Goal: Communication & Community: Answer question/provide support

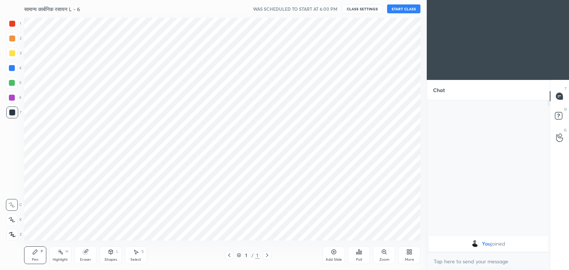
scroll to position [36795, 36622]
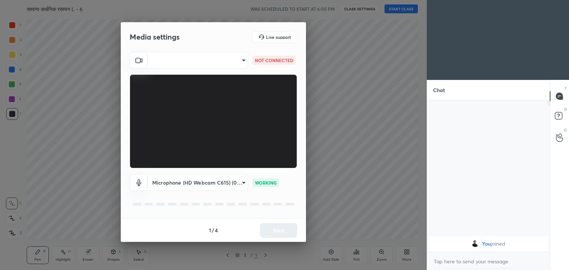
click at [241, 59] on body "1 2 3 4 5 6 7 C X Z C X Z E E Erase all H H सामान्य कार्बनिक रसायन L - 6 WAS SC…" at bounding box center [284, 135] width 569 height 270
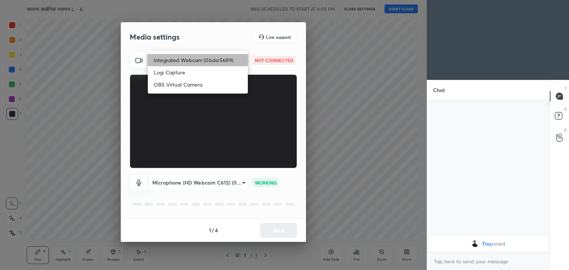
click at [213, 60] on li "Integrated Webcam (0bda:5689)" at bounding box center [198, 60] width 100 height 12
type input "9f1efa5c56aa0f173e73c67b3a62d53e6d6497806cccb804b11a6995a16babcf"
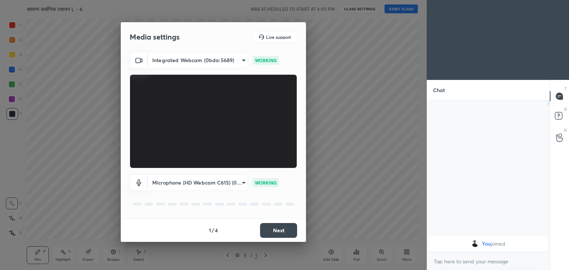
click at [281, 227] on button "Next" at bounding box center [278, 230] width 37 height 15
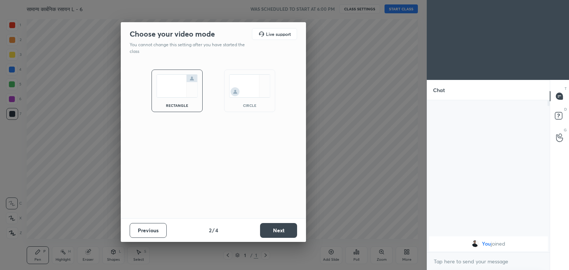
click at [290, 233] on button "Next" at bounding box center [278, 230] width 37 height 15
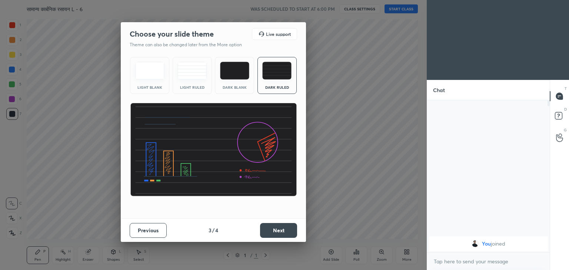
click at [290, 233] on button "Next" at bounding box center [278, 230] width 37 height 15
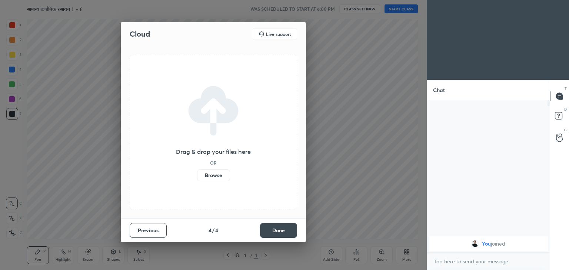
click at [290, 233] on button "Done" at bounding box center [278, 230] width 37 height 15
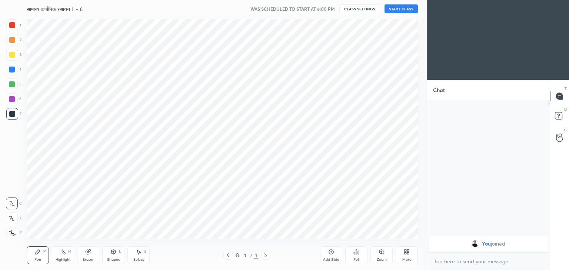
click at [356, 11] on button "CLASS SETTINGS" at bounding box center [359, 8] width 41 height 9
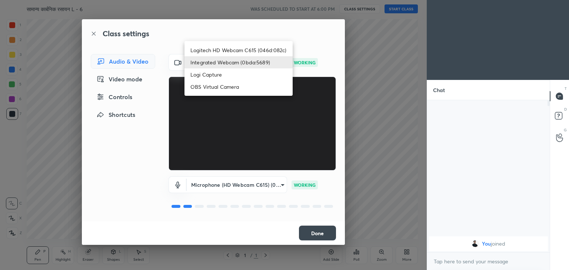
click at [225, 61] on body "1 2 3 4 5 6 7 C X Z C X Z E E Erase all H H सामान्य कार्बनिक रसायन L - 6 WAS SC…" at bounding box center [284, 135] width 569 height 270
click at [248, 46] on li "Logitech HD Webcam C615 (046d:082c)" at bounding box center [238, 50] width 108 height 12
type input "9f5ca279efd8d5960415c70bd669d9f854ff921cbb0248aadd1f32cf3dbc253d"
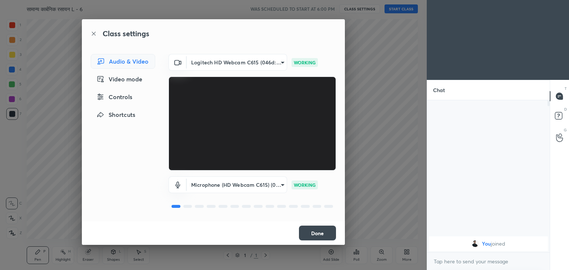
click at [328, 233] on button "Done" at bounding box center [317, 233] width 37 height 15
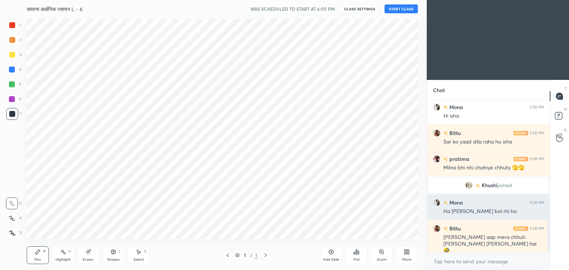
scroll to position [459, 0]
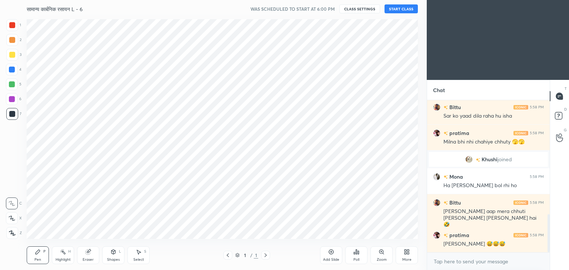
click at [400, 253] on div "More" at bounding box center [406, 256] width 22 height 18
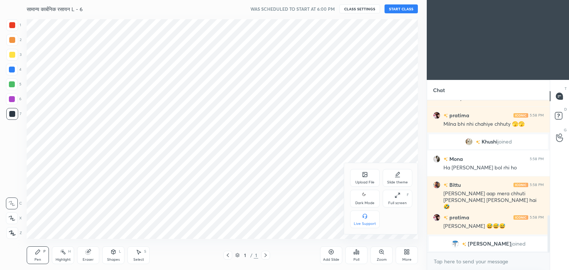
scroll to position [462, 0]
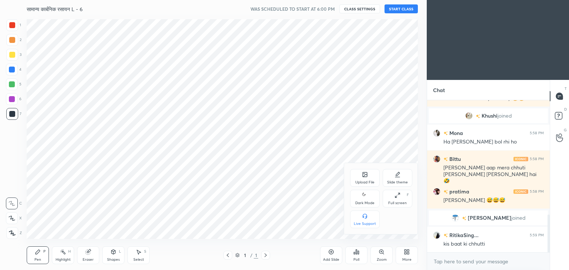
click at [376, 199] on div "Dark Mode" at bounding box center [365, 199] width 30 height 18
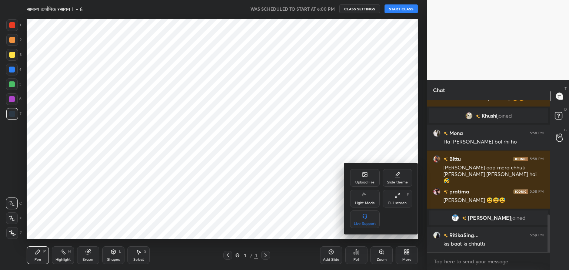
scroll to position [488, 0]
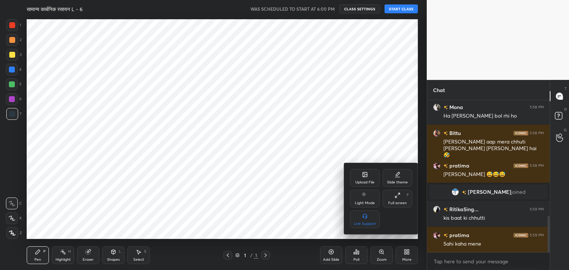
click at [296, 180] on div at bounding box center [284, 135] width 569 height 270
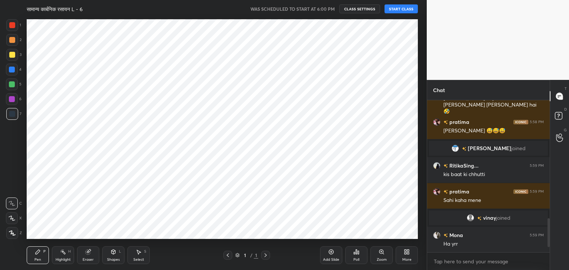
scroll to position [654, 0]
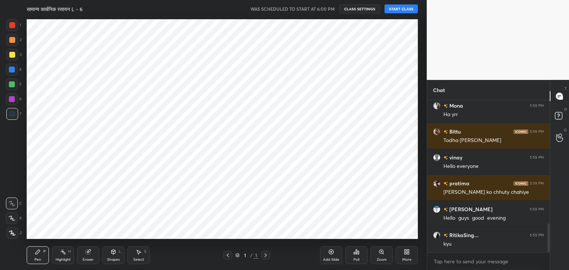
click at [401, 255] on div "More" at bounding box center [406, 256] width 22 height 18
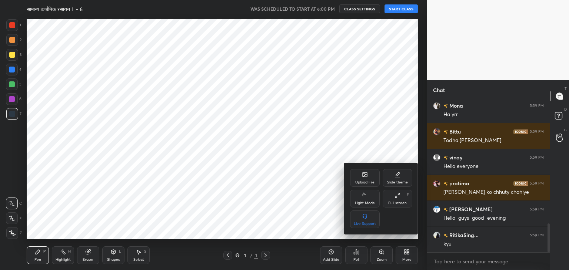
click at [365, 180] on div "Upload File" at bounding box center [365, 178] width 30 height 18
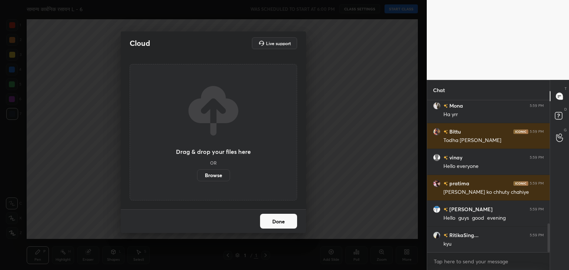
click at [218, 175] on label "Browse" at bounding box center [213, 176] width 33 height 12
click at [197, 175] on input "Browse" at bounding box center [197, 176] width 0 height 12
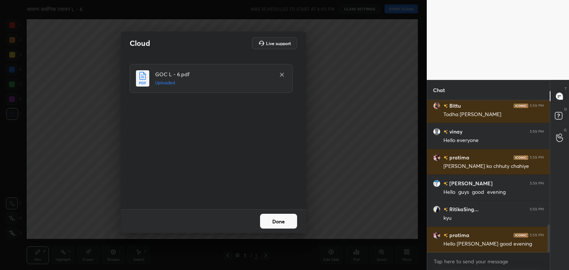
click at [281, 227] on button "Done" at bounding box center [278, 221] width 37 height 15
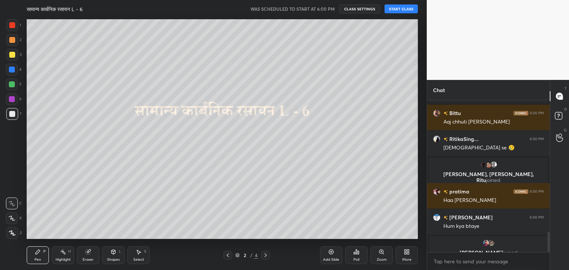
scroll to position [991, 0]
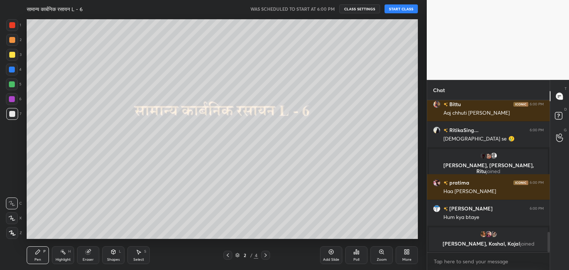
click at [350, 86] on div "सामान्य कार्बनिक रसायन L - 6 WAS SCHEDULED TO START AT 6:00 PM CLASS SETTINGS S…" at bounding box center [222, 135] width 397 height 270
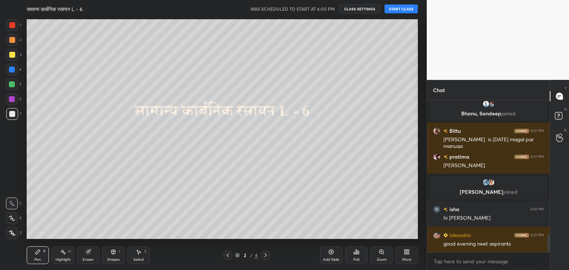
scroll to position [1191, 0]
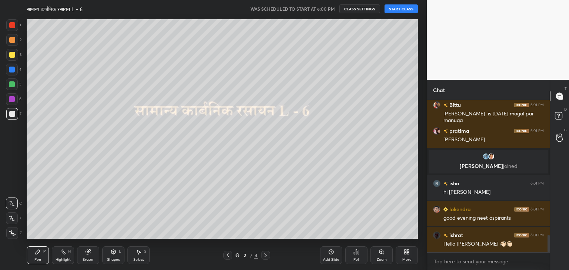
click at [403, 8] on button "START CLASS" at bounding box center [400, 8] width 33 height 9
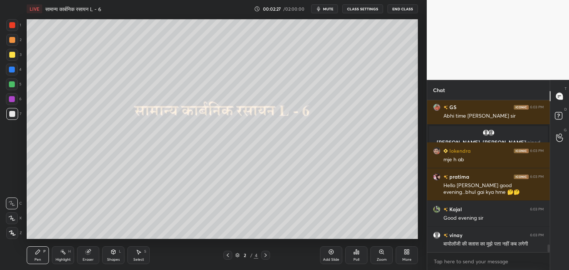
scroll to position [2818, 0]
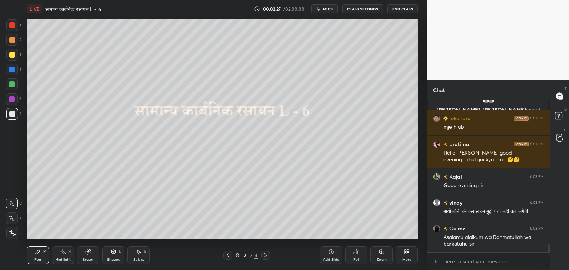
click at [407, 217] on div "LIVE सामान्य कार्बनिक रसायन L - 6 00:02:27 / 02:00:00 mute CLASS SETTINGS End C…" at bounding box center [222, 135] width 397 height 270
click at [135, 261] on div "Select" at bounding box center [138, 260] width 11 height 4
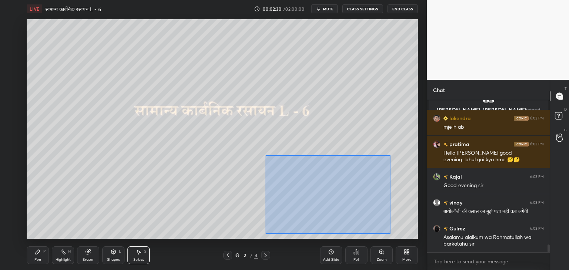
drag, startPoint x: 342, startPoint y: 208, endPoint x: 394, endPoint y: 234, distance: 58.1
click at [394, 234] on div "0 ° Undo Copy Duplicate Duplicate to new slide Delete" at bounding box center [222, 129] width 391 height 220
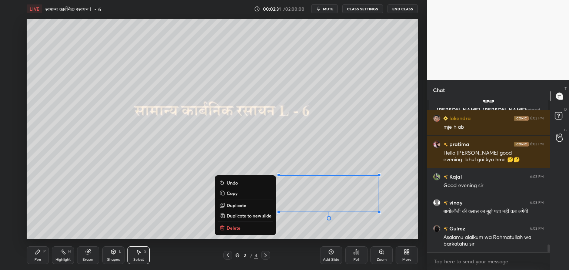
click at [230, 227] on p "Delete" at bounding box center [234, 228] width 14 height 6
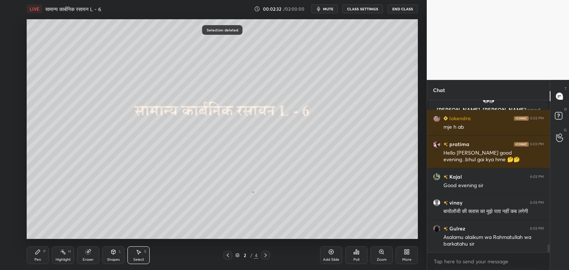
click at [252, 191] on div "0 ° Undo Copy Duplicate Duplicate to new slide Delete" at bounding box center [222, 129] width 391 height 220
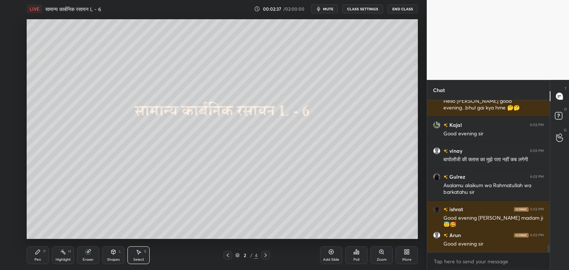
scroll to position [2896, 0]
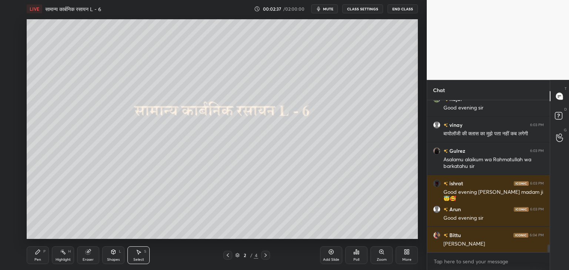
click at [267, 258] on icon at bounding box center [265, 255] width 6 height 6
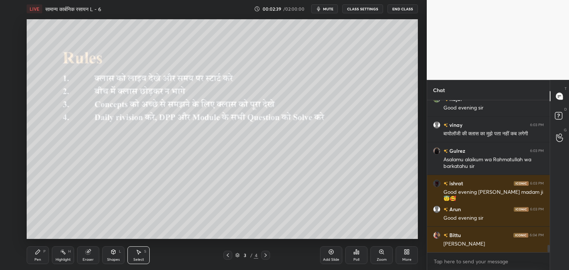
scroll to position [2922, 0]
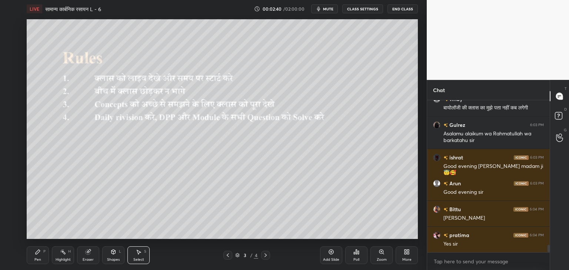
click at [330, 256] on div "Add Slide" at bounding box center [331, 256] width 22 height 18
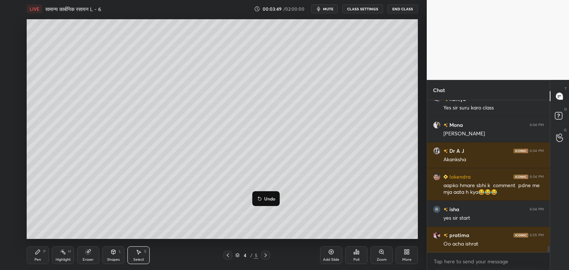
scroll to position [3494, 0]
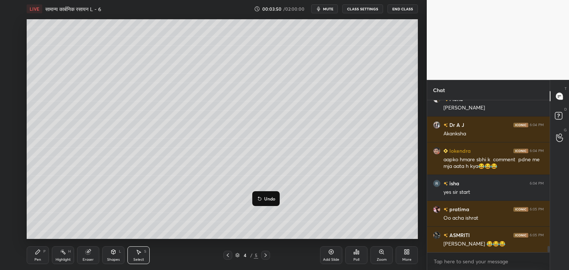
click at [33, 261] on div "Pen P" at bounding box center [38, 256] width 22 height 18
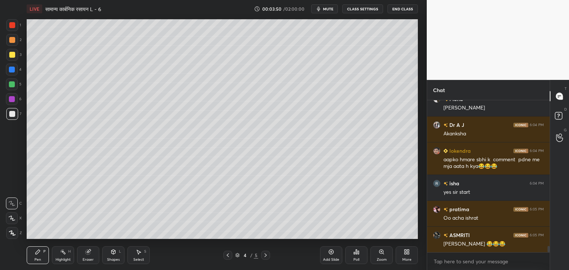
scroll to position [3520, 0]
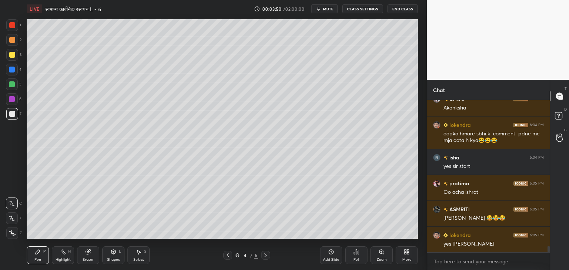
click at [109, 257] on div "Shapes L" at bounding box center [113, 256] width 22 height 18
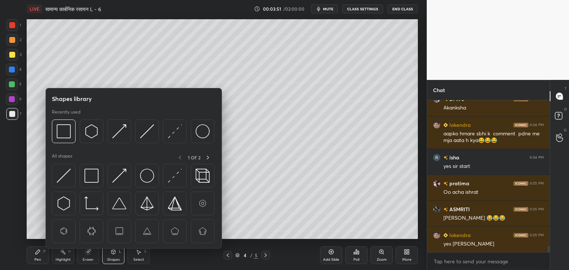
click at [132, 260] on div "Select S" at bounding box center [138, 256] width 22 height 18
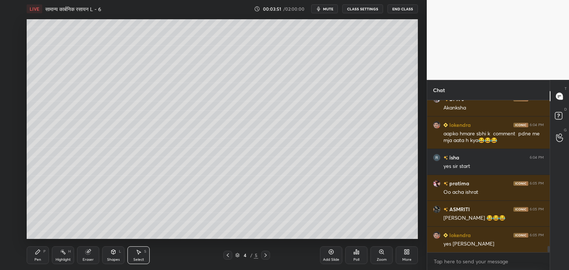
scroll to position [3538, 0]
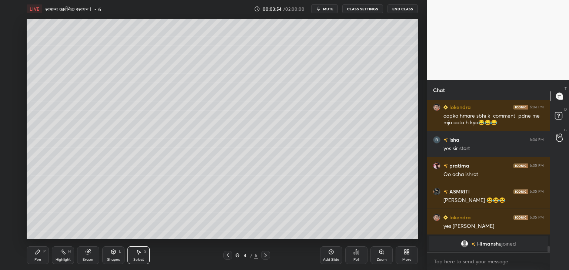
click at [48, 260] on div "Pen P" at bounding box center [38, 256] width 22 height 18
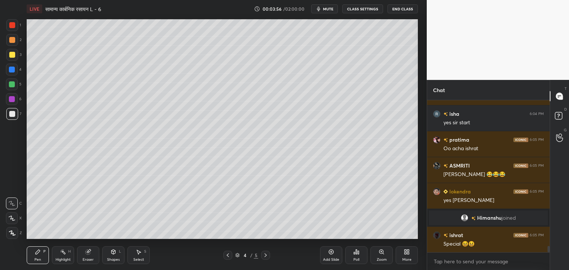
click at [12, 86] on div at bounding box center [12, 84] width 6 height 6
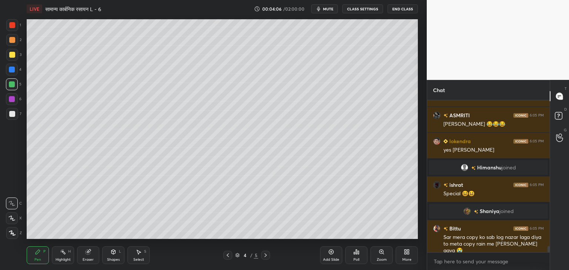
scroll to position [3515, 0]
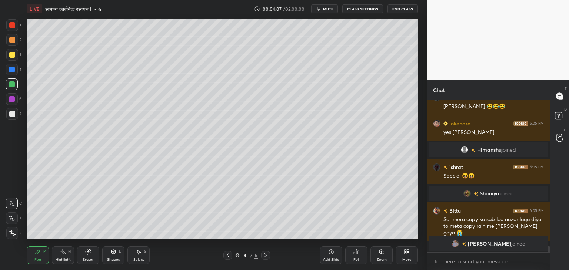
click at [14, 221] on div at bounding box center [12, 218] width 12 height 12
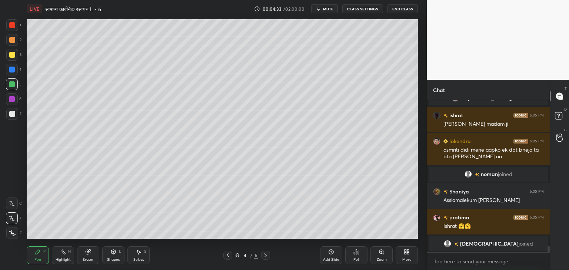
scroll to position [3614, 0]
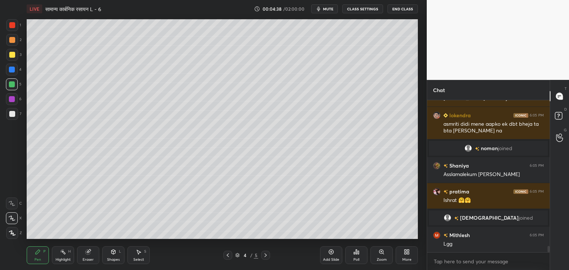
click at [114, 260] on div "Shapes" at bounding box center [113, 260] width 13 height 4
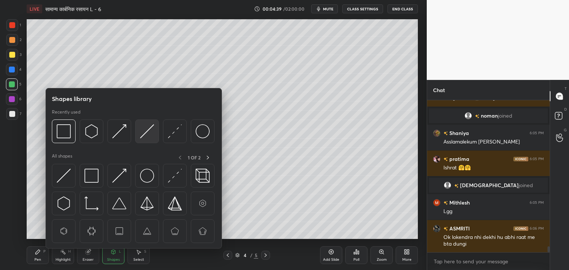
click at [149, 135] on img at bounding box center [147, 131] width 14 height 14
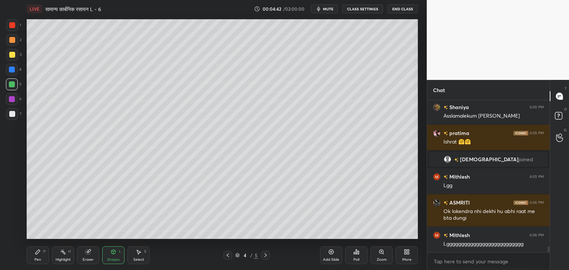
scroll to position [3698, 0]
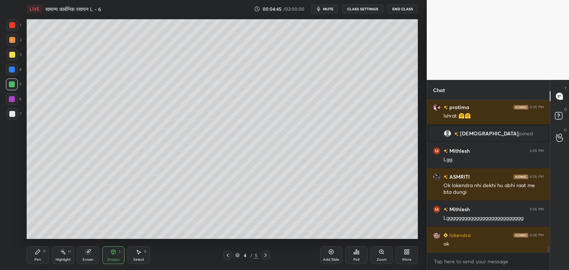
click at [40, 258] on div "Pen" at bounding box center [37, 260] width 7 height 4
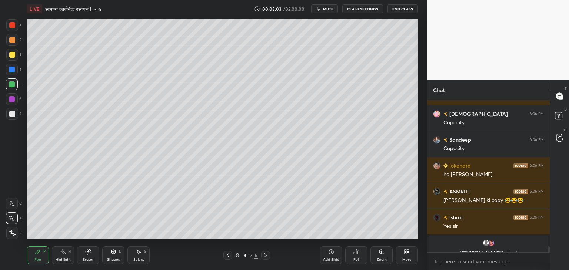
scroll to position [3854, 0]
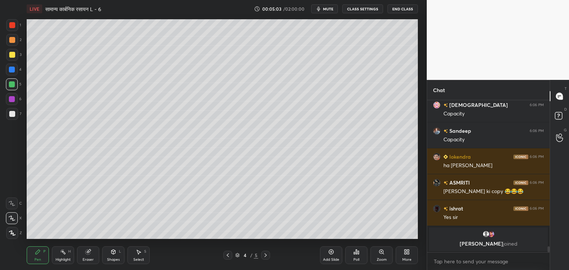
click at [10, 114] on div at bounding box center [12, 114] width 6 height 6
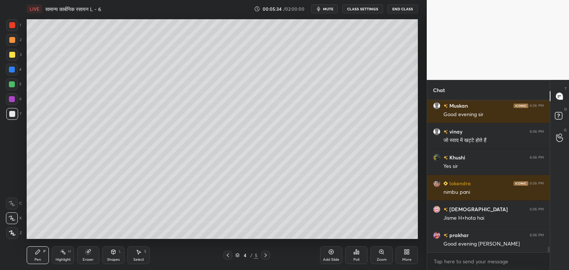
scroll to position [3983, 0]
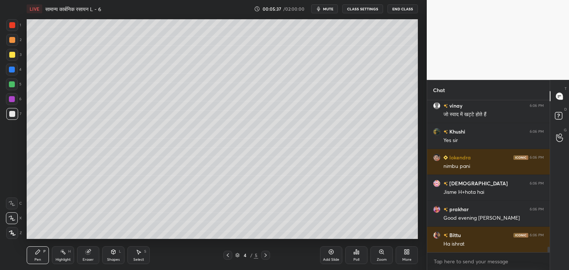
click at [12, 205] on icon at bounding box center [12, 203] width 7 height 5
click at [12, 56] on div at bounding box center [12, 55] width 6 height 6
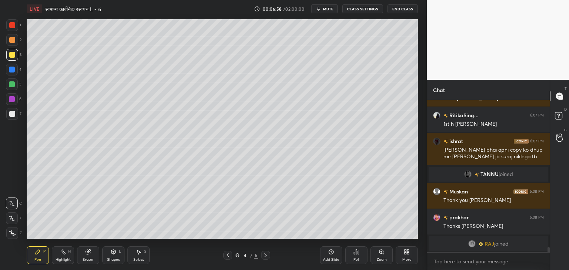
scroll to position [4261, 0]
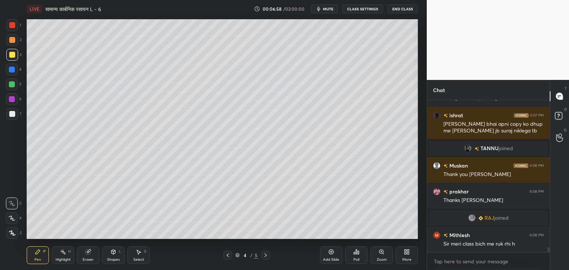
click at [10, 114] on div at bounding box center [12, 114] width 6 height 6
click at [12, 221] on icon at bounding box center [12, 218] width 7 height 5
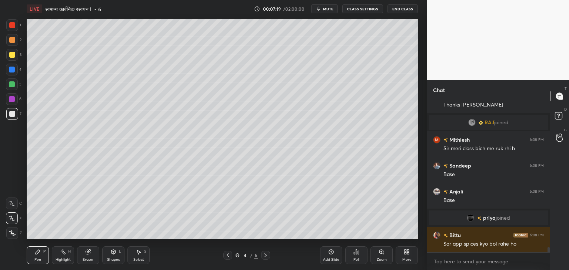
scroll to position [4360, 0]
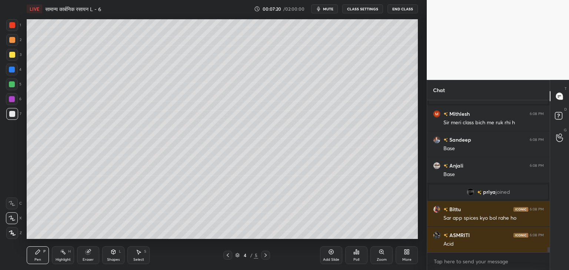
click at [113, 251] on icon at bounding box center [113, 252] width 4 height 4
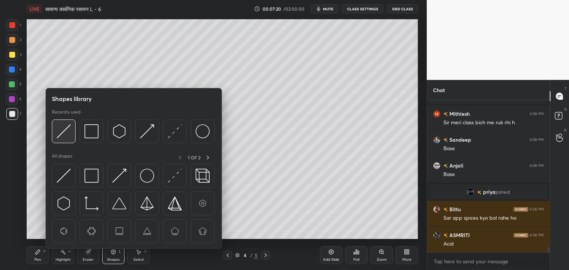
click at [65, 126] on img at bounding box center [64, 131] width 14 height 14
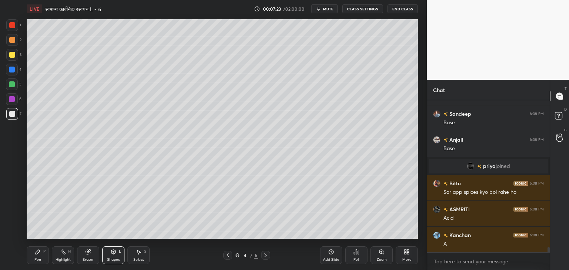
click at [37, 259] on div "Pen" at bounding box center [37, 260] width 7 height 4
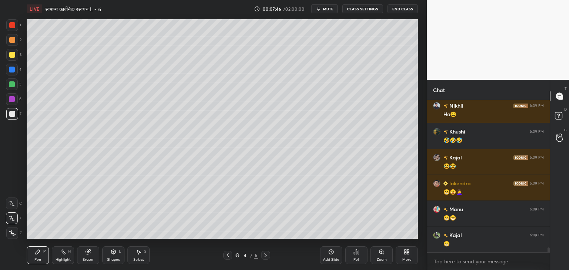
scroll to position [4852, 0]
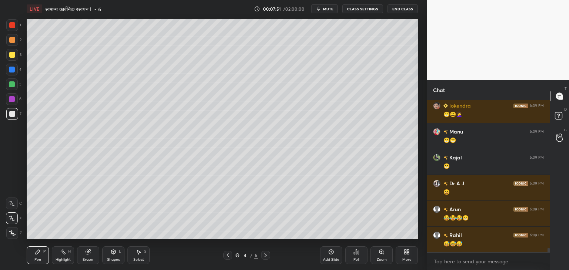
click at [12, 82] on div at bounding box center [12, 84] width 6 height 6
click at [11, 55] on div at bounding box center [12, 55] width 6 height 6
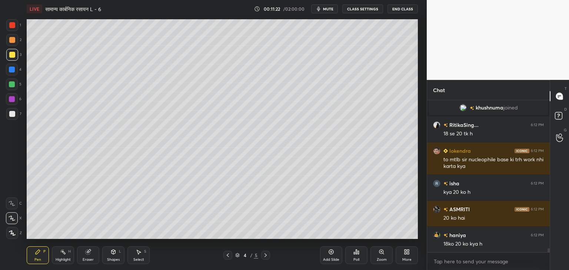
scroll to position [5637, 0]
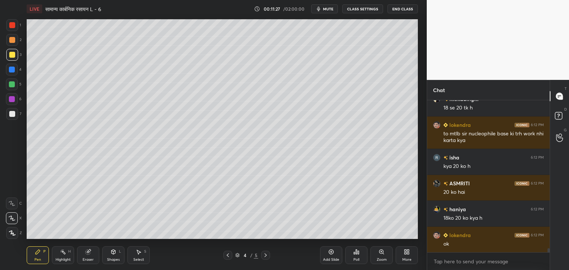
click at [133, 257] on div "Select S" at bounding box center [138, 256] width 22 height 18
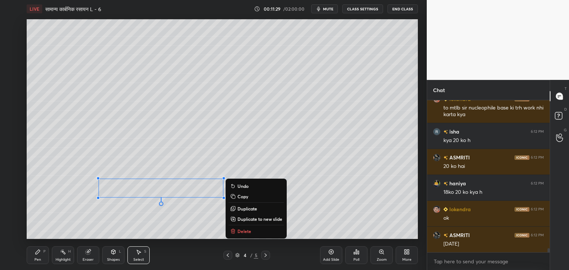
click at [244, 231] on p "Delete" at bounding box center [244, 231] width 14 height 6
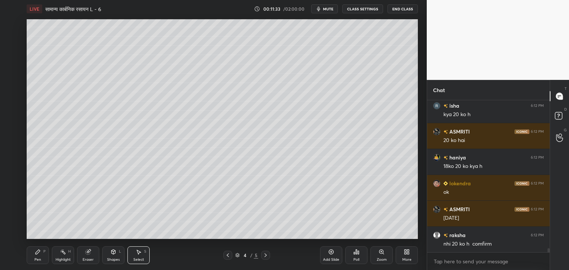
scroll to position [5715, 0]
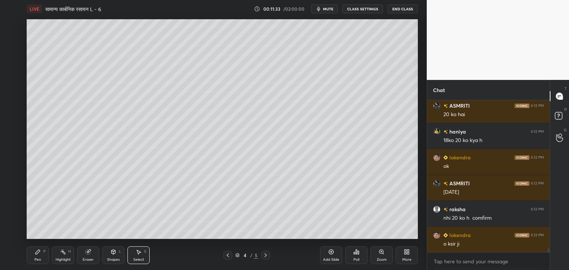
click at [333, 255] on icon at bounding box center [331, 252] width 6 height 6
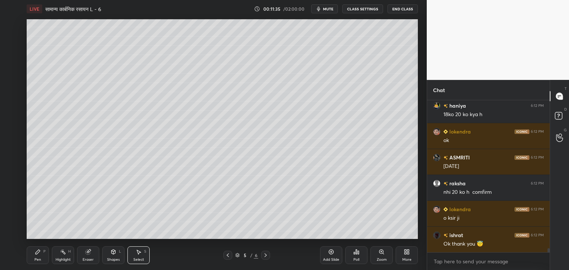
click at [35, 252] on icon at bounding box center [38, 252] width 6 height 6
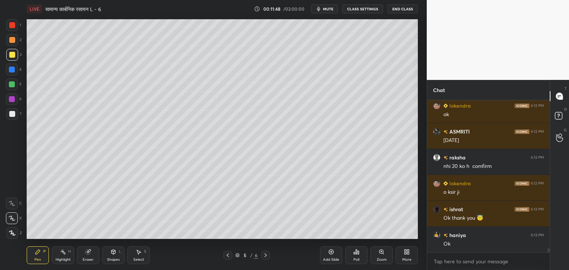
scroll to position [5785, 0]
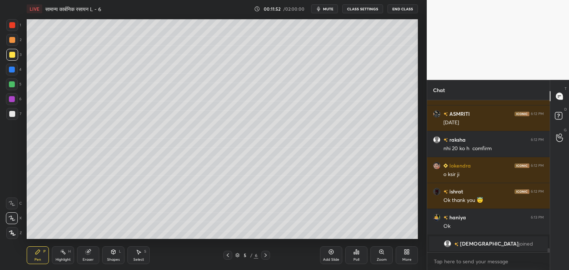
click at [113, 253] on icon at bounding box center [113, 252] width 4 height 4
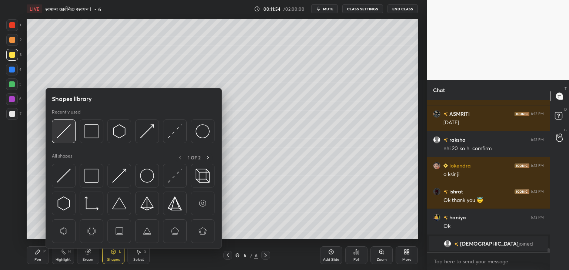
click at [62, 134] on img at bounding box center [64, 131] width 14 height 14
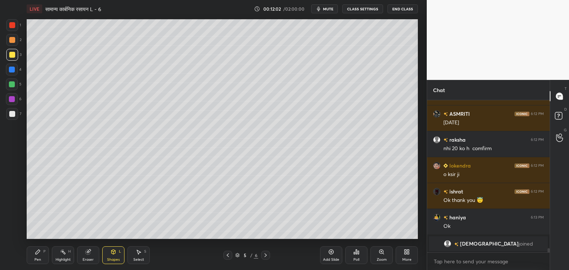
click at [39, 257] on div "Pen P" at bounding box center [38, 256] width 22 height 18
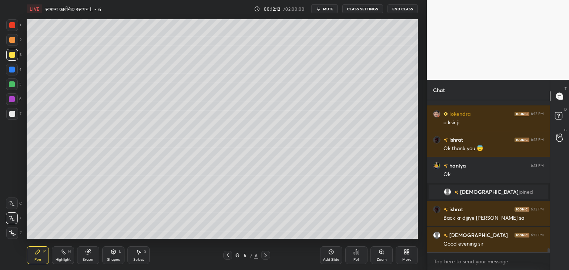
scroll to position [5774, 0]
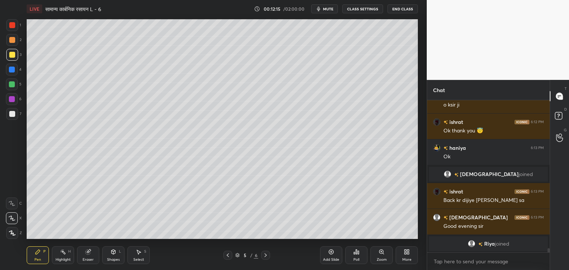
click at [91, 257] on div "Eraser" at bounding box center [88, 256] width 22 height 18
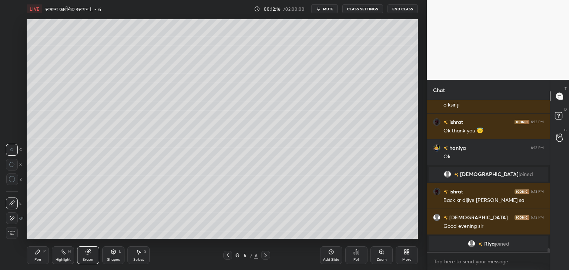
click at [114, 253] on icon at bounding box center [113, 252] width 4 height 4
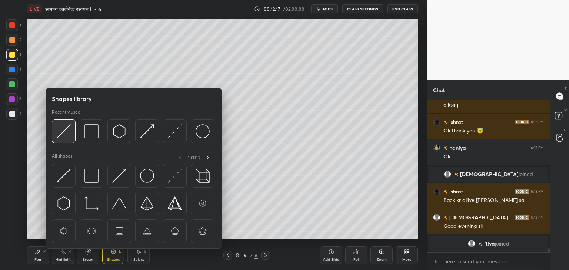
click at [65, 135] on img at bounding box center [64, 131] width 14 height 14
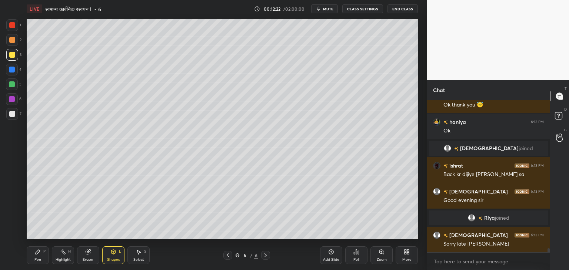
scroll to position [5804, 0]
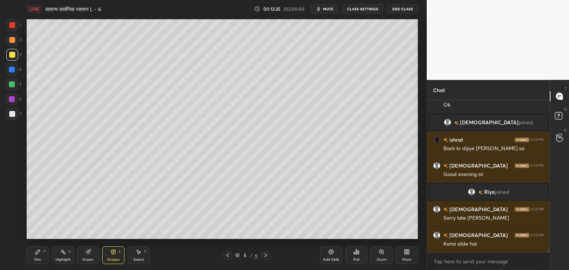
click at [37, 255] on div "Pen P" at bounding box center [38, 256] width 22 height 18
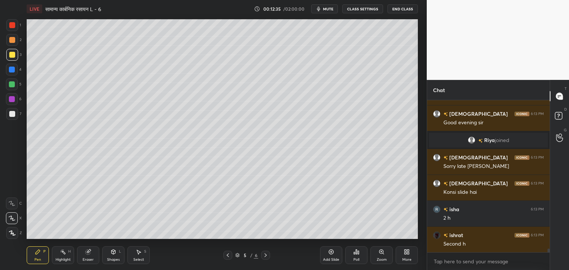
scroll to position [5882, 0]
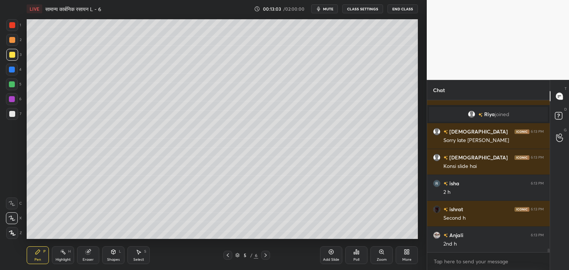
click at [9, 208] on div at bounding box center [12, 204] width 12 height 12
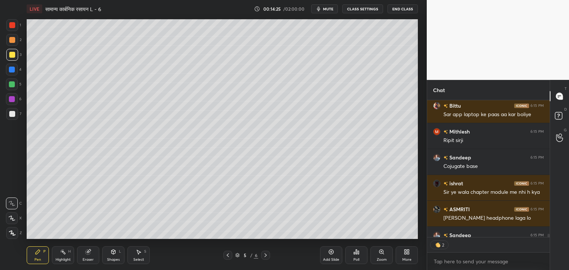
scroll to position [6250, 0]
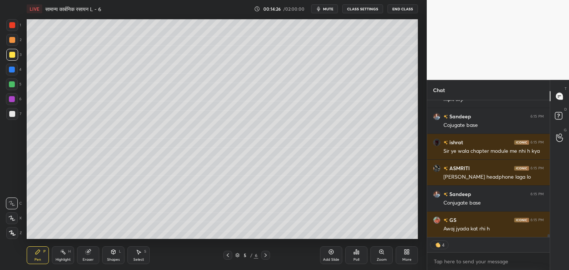
click at [89, 256] on div "Eraser" at bounding box center [88, 256] width 22 height 18
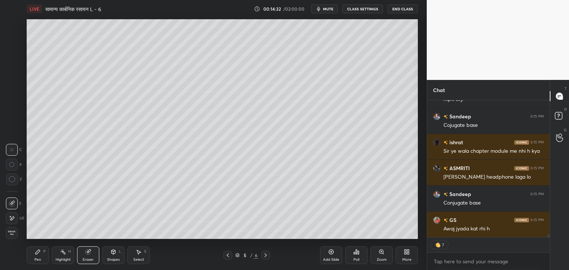
click at [38, 255] on div "Pen P" at bounding box center [38, 256] width 22 height 18
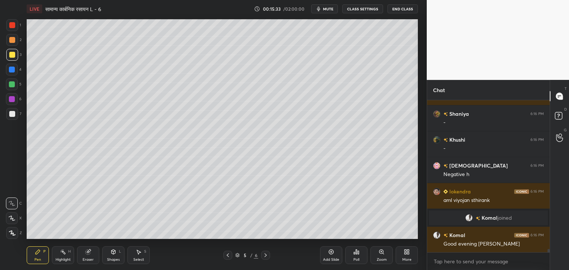
scroll to position [6466, 0]
click at [110, 252] on icon at bounding box center [113, 252] width 6 height 6
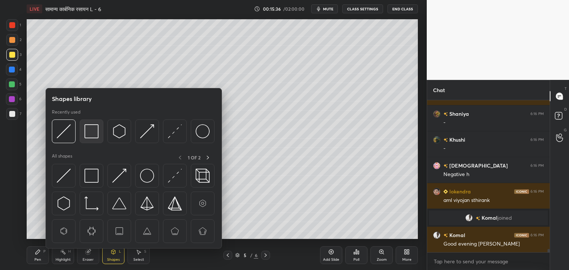
click at [91, 133] on img at bounding box center [91, 131] width 14 height 14
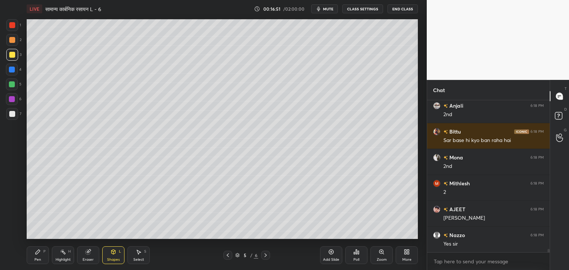
scroll to position [7153, 0]
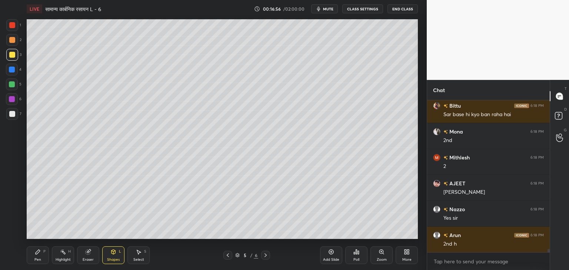
click at [38, 255] on div "Pen P" at bounding box center [38, 256] width 22 height 18
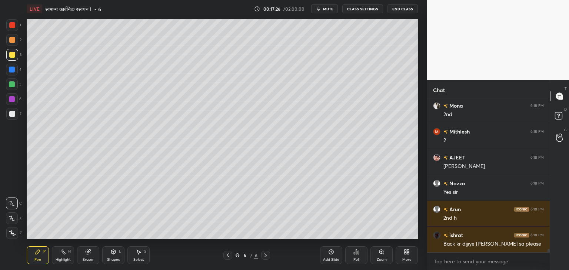
scroll to position [7205, 0]
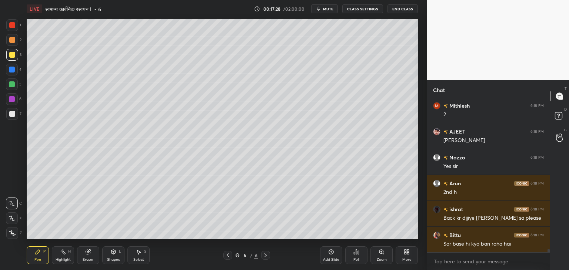
click at [118, 255] on div "Shapes L" at bounding box center [113, 256] width 22 height 18
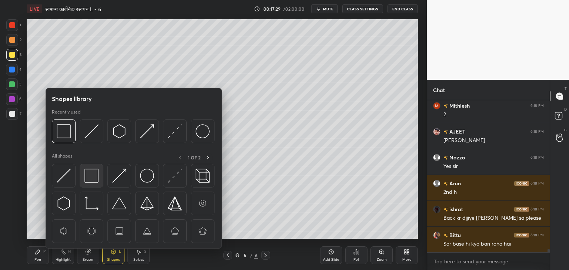
click at [91, 174] on img at bounding box center [91, 176] width 14 height 14
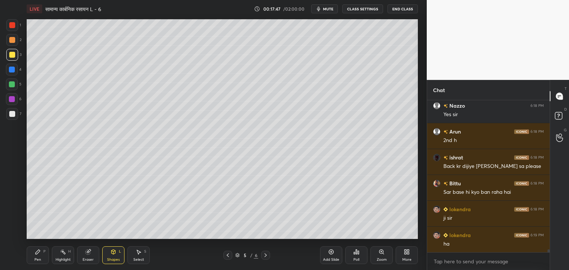
scroll to position [7283, 0]
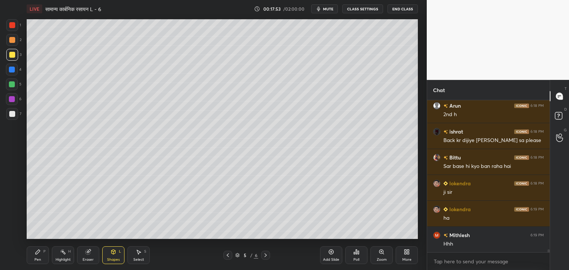
click at [329, 257] on div "Add Slide" at bounding box center [331, 256] width 22 height 18
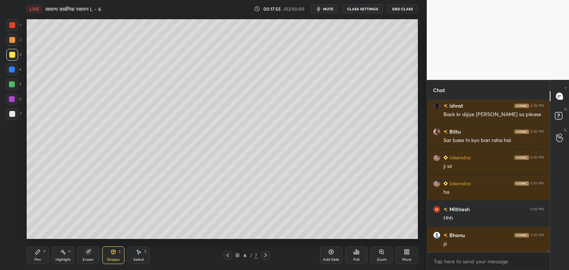
click at [42, 254] on div "Pen P" at bounding box center [38, 256] width 22 height 18
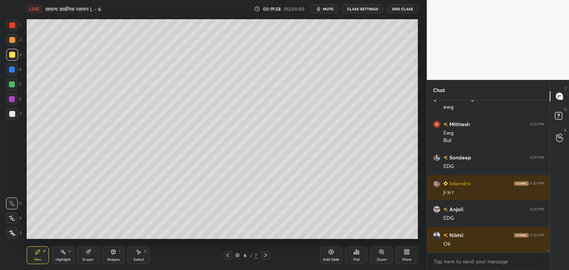
scroll to position [7938, 0]
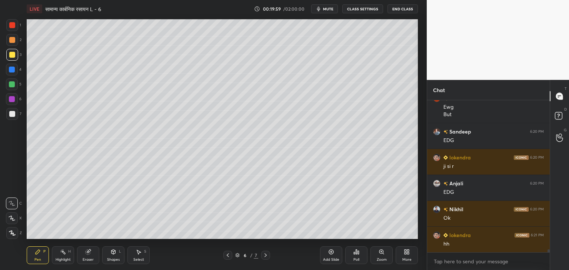
click at [83, 257] on div "Eraser" at bounding box center [88, 256] width 22 height 18
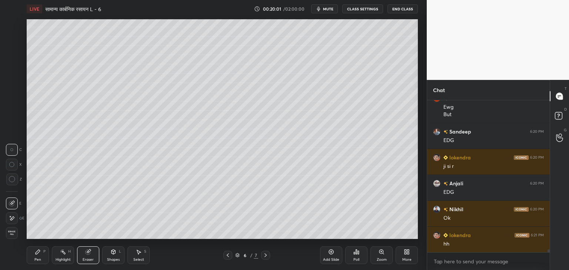
click at [34, 260] on div "Pen" at bounding box center [37, 260] width 7 height 4
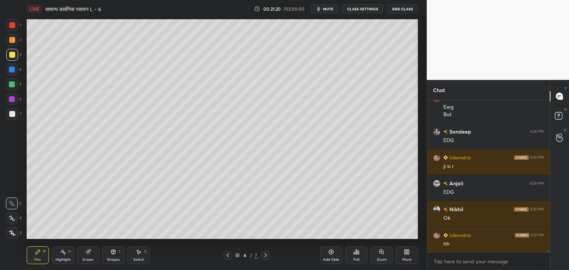
click at [116, 255] on div "Shapes L" at bounding box center [113, 256] width 22 height 18
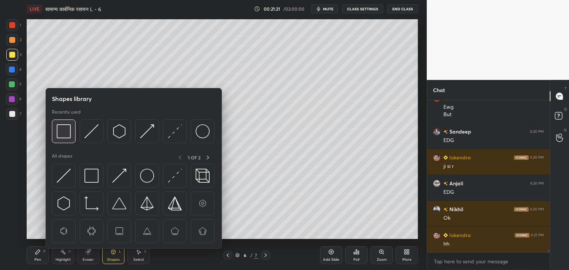
scroll to position [7971, 0]
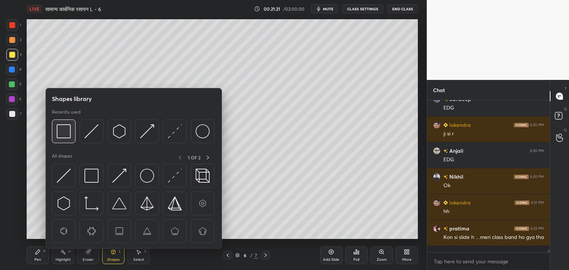
click at [67, 134] on img at bounding box center [64, 131] width 14 height 14
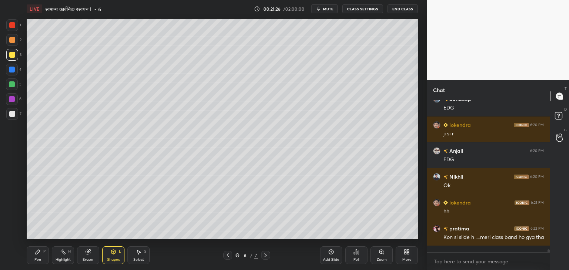
click at [44, 254] on div "Pen P" at bounding box center [38, 256] width 22 height 18
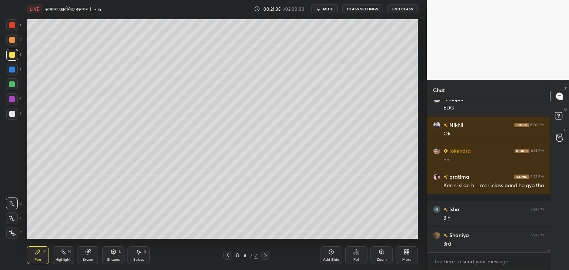
scroll to position [8049, 0]
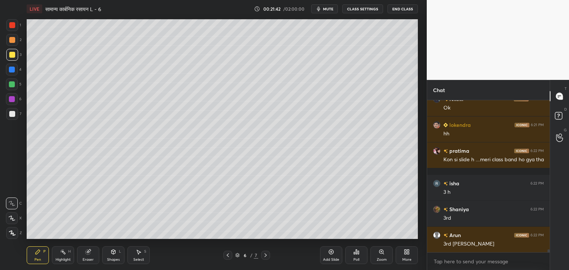
click at [117, 252] on div "Shapes L" at bounding box center [113, 256] width 22 height 18
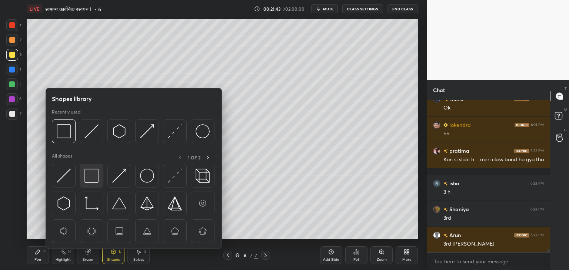
click at [89, 175] on img at bounding box center [91, 176] width 14 height 14
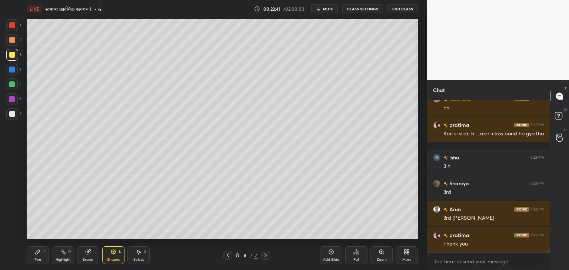
scroll to position [8100, 0]
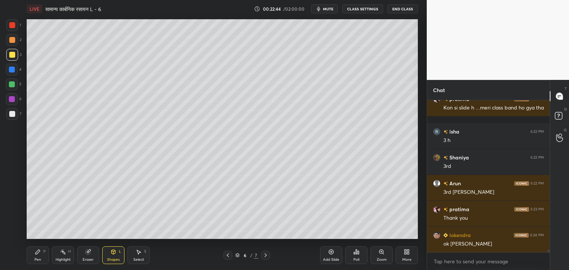
click at [124, 251] on div "Shapes L" at bounding box center [113, 256] width 22 height 18
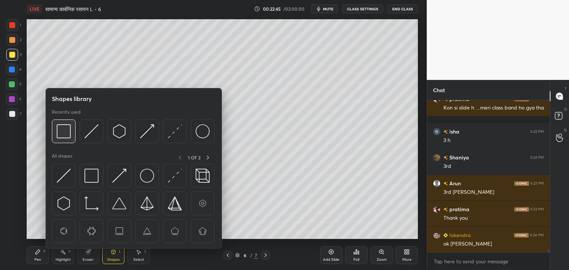
click at [68, 128] on img at bounding box center [64, 131] width 14 height 14
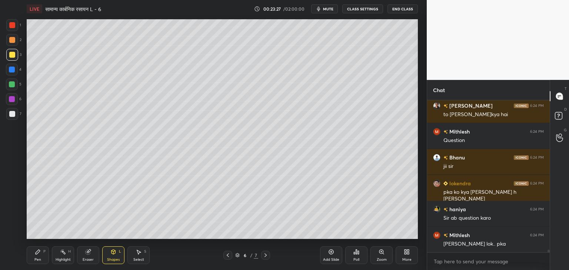
scroll to position [8385, 0]
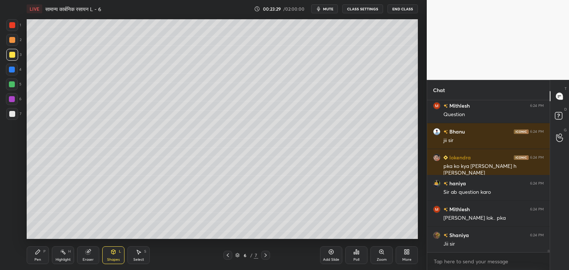
click at [331, 258] on div "Add Slide" at bounding box center [331, 260] width 16 height 4
click at [36, 250] on icon at bounding box center [38, 252] width 6 height 6
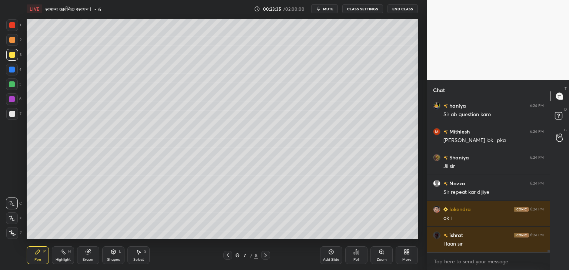
scroll to position [8489, 0]
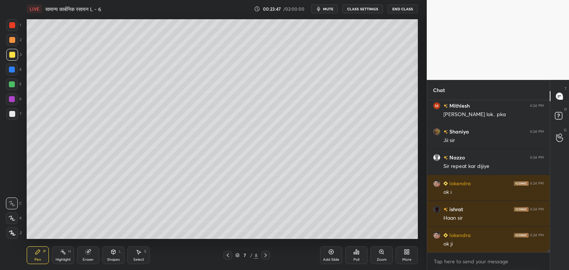
click at [117, 251] on div "Shapes L" at bounding box center [113, 256] width 22 height 18
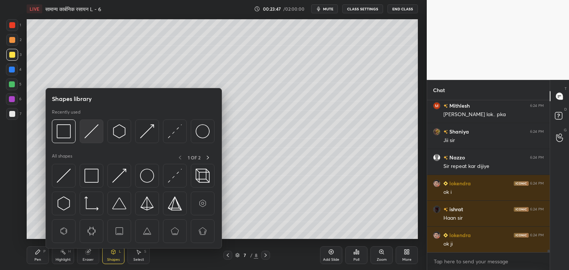
click at [96, 124] on img at bounding box center [91, 131] width 14 height 14
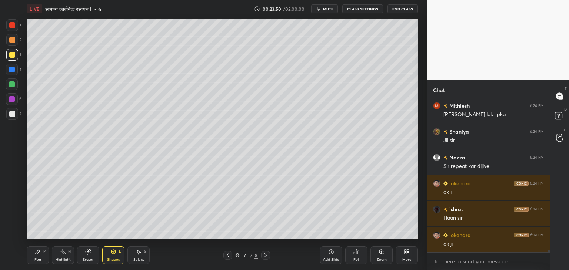
scroll to position [8515, 0]
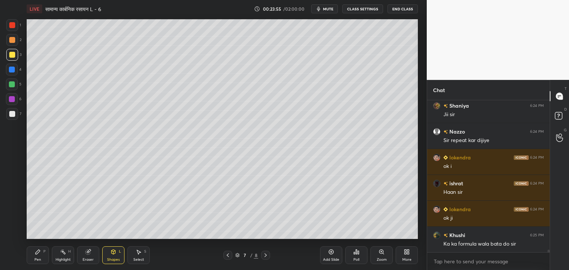
click at [30, 255] on div "Pen P" at bounding box center [38, 256] width 22 height 18
click at [10, 110] on div at bounding box center [12, 114] width 12 height 12
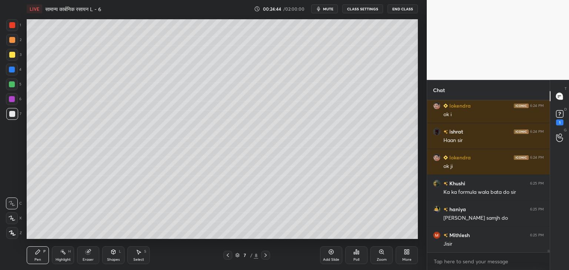
scroll to position [8599, 0]
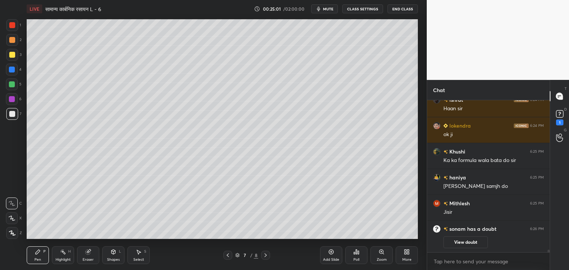
click at [114, 256] on div "Shapes L" at bounding box center [113, 256] width 22 height 18
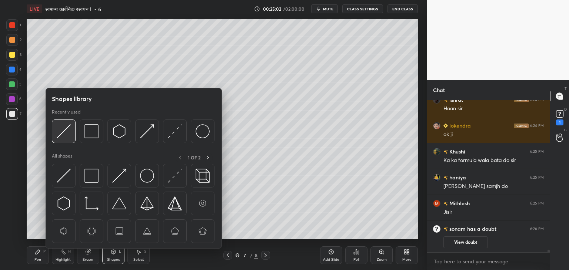
click at [59, 131] on img at bounding box center [64, 131] width 14 height 14
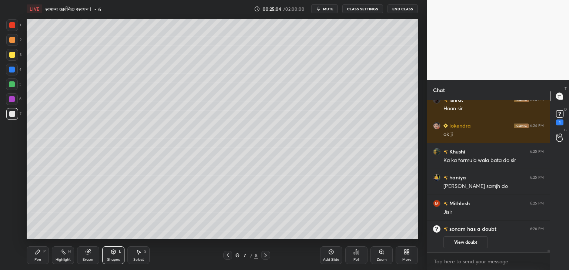
click at [12, 53] on div at bounding box center [12, 55] width 6 height 6
click at [14, 112] on div at bounding box center [12, 114] width 6 height 6
click at [37, 261] on div "Pen" at bounding box center [37, 260] width 7 height 4
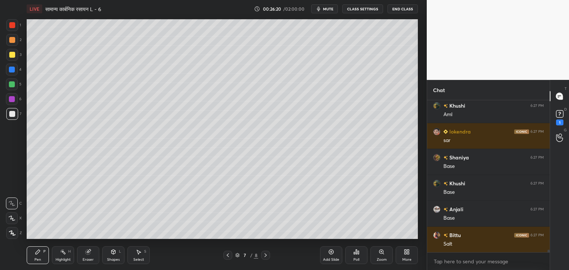
scroll to position [8360, 0]
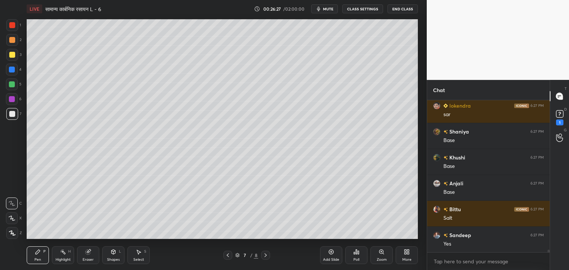
click at [9, 81] on div at bounding box center [12, 84] width 6 height 6
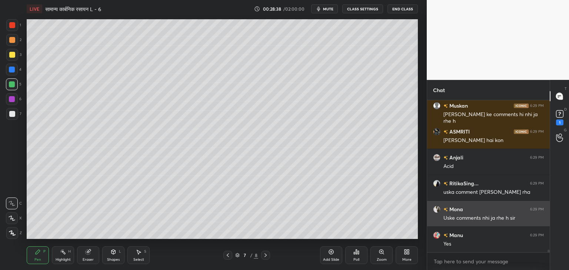
scroll to position [9038, 0]
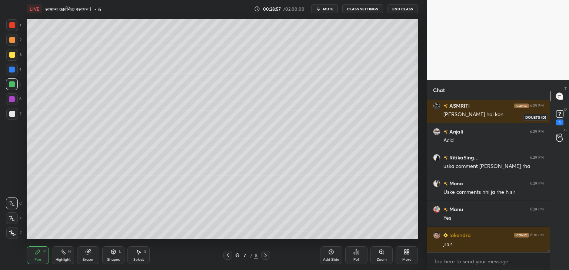
click at [564, 115] on icon at bounding box center [559, 113] width 11 height 11
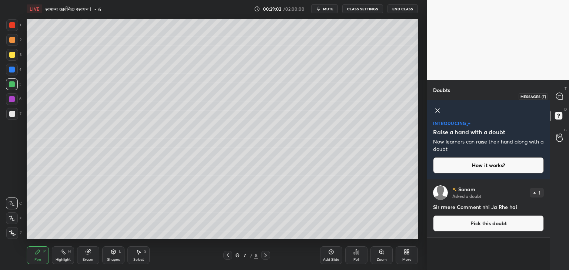
click at [561, 90] on div at bounding box center [559, 96] width 15 height 13
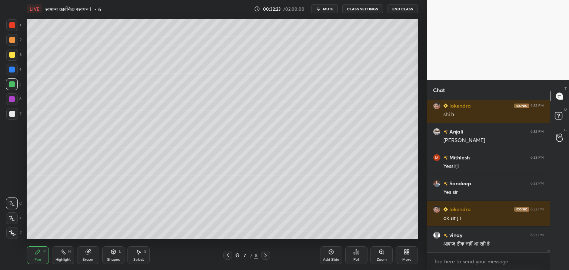
scroll to position [9165, 0]
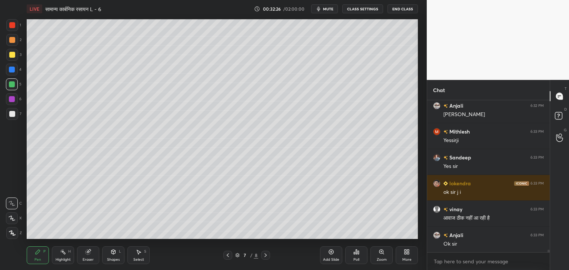
click at [327, 254] on div "Add Slide" at bounding box center [331, 256] width 22 height 18
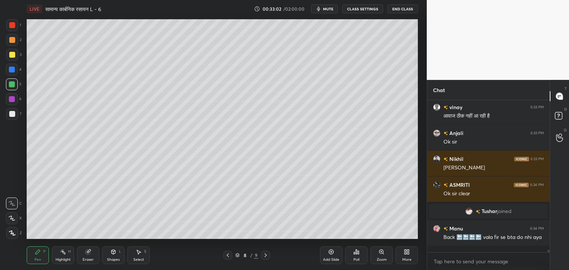
scroll to position [9112, 0]
click at [113, 257] on div "Shapes L" at bounding box center [113, 256] width 22 height 18
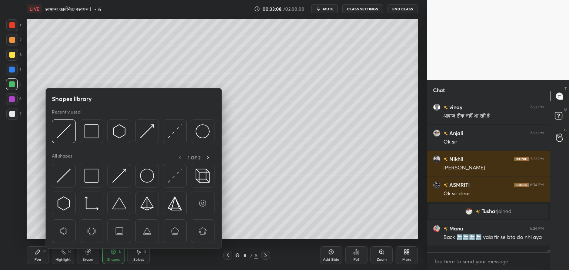
click at [96, 133] on img at bounding box center [91, 131] width 14 height 14
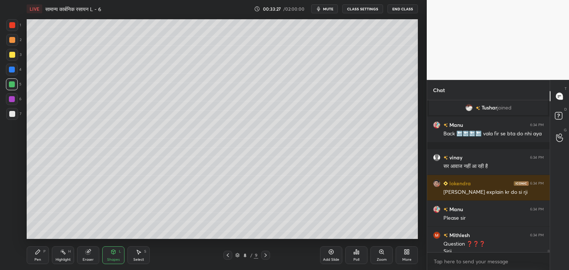
scroll to position [9223, 0]
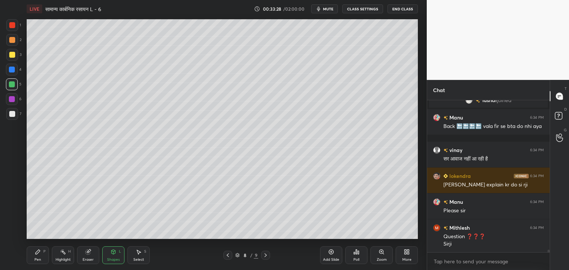
click at [229, 255] on icon at bounding box center [228, 255] width 6 height 6
click at [229, 256] on icon at bounding box center [228, 255] width 6 height 6
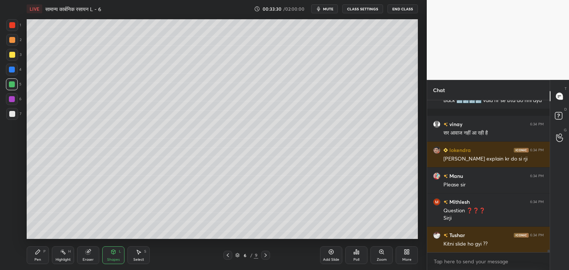
click at [227, 257] on icon at bounding box center [228, 255] width 6 height 6
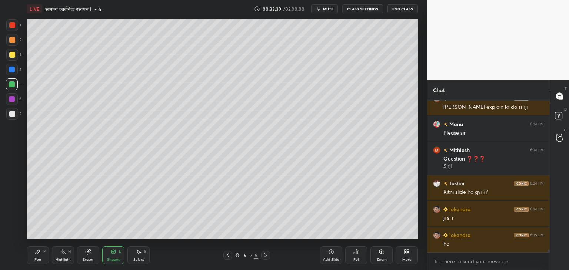
scroll to position [9326, 0]
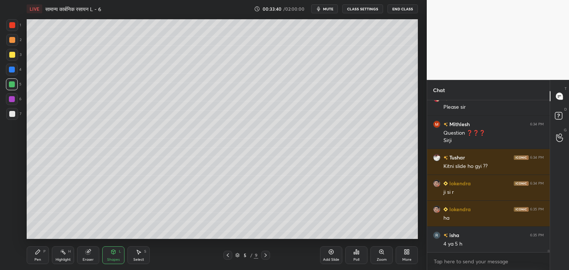
click at [268, 257] on icon at bounding box center [265, 255] width 6 height 6
click at [267, 254] on icon at bounding box center [265, 255] width 6 height 6
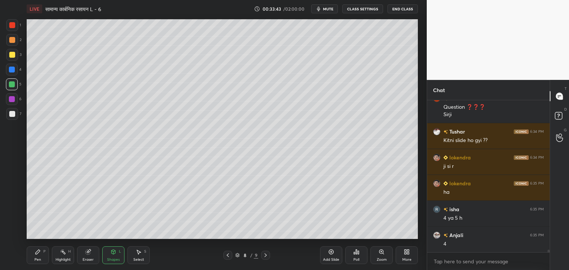
scroll to position [9378, 0]
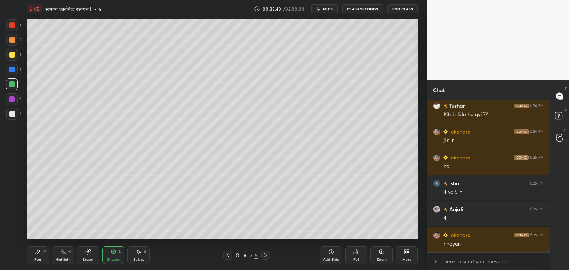
click at [40, 260] on div "Pen" at bounding box center [37, 260] width 7 height 4
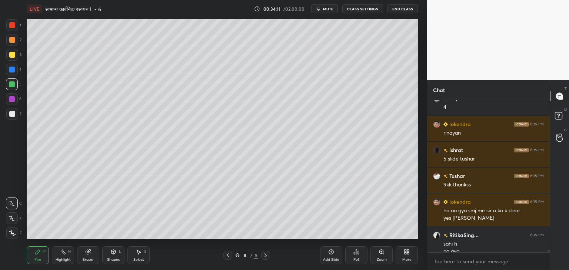
scroll to position [9497, 0]
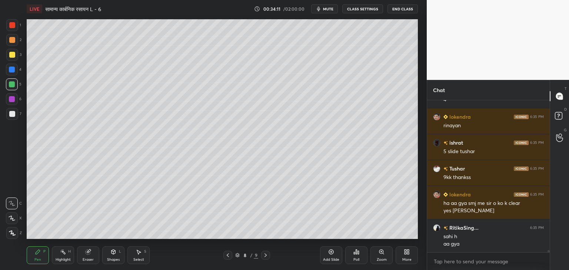
click at [88, 254] on icon at bounding box center [88, 252] width 5 height 5
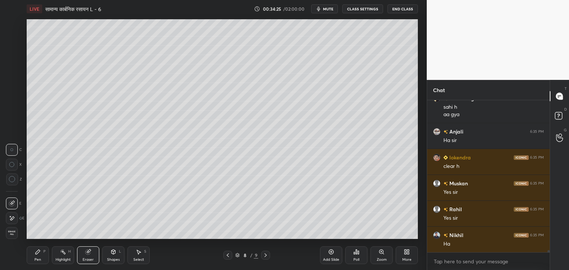
scroll to position [9652, 0]
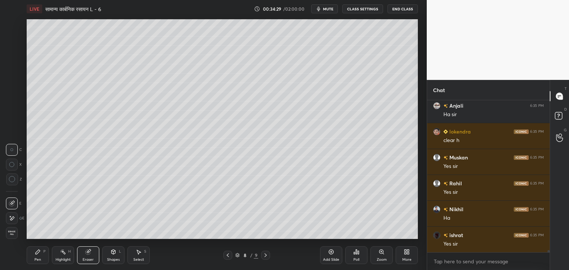
click at [37, 253] on icon at bounding box center [38, 252] width 4 height 4
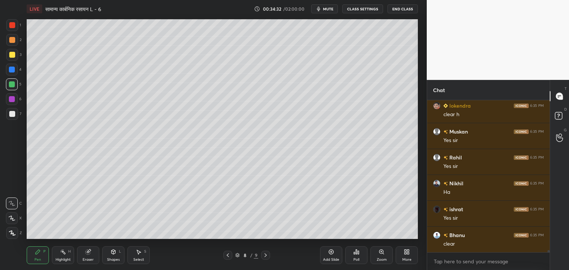
scroll to position [9704, 0]
click at [13, 54] on div at bounding box center [12, 55] width 6 height 6
click at [113, 257] on div "Shapes L" at bounding box center [113, 256] width 22 height 18
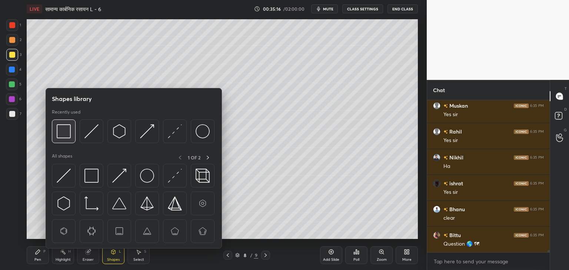
click at [57, 128] on img at bounding box center [64, 131] width 14 height 14
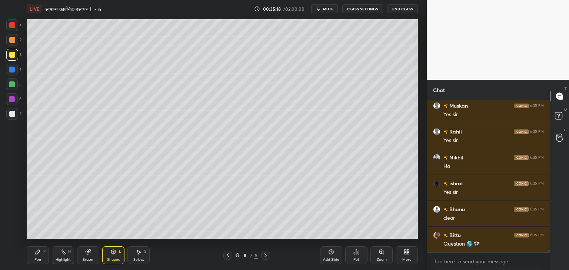
scroll to position [9730, 0]
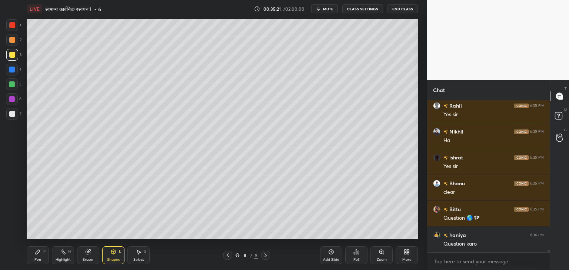
click at [41, 258] on div "Pen" at bounding box center [37, 260] width 7 height 4
click at [87, 255] on icon at bounding box center [88, 252] width 5 height 5
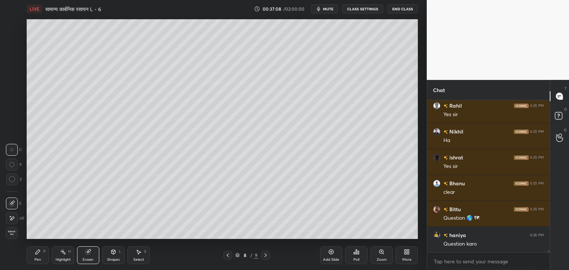
click at [35, 255] on icon at bounding box center [38, 252] width 6 height 6
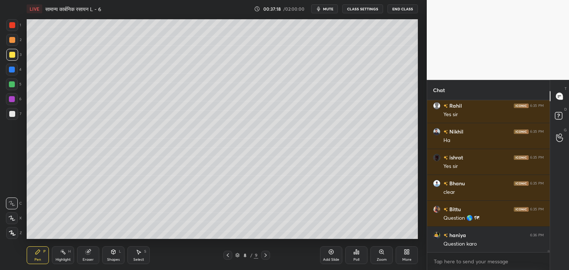
click at [13, 83] on div at bounding box center [12, 84] width 6 height 6
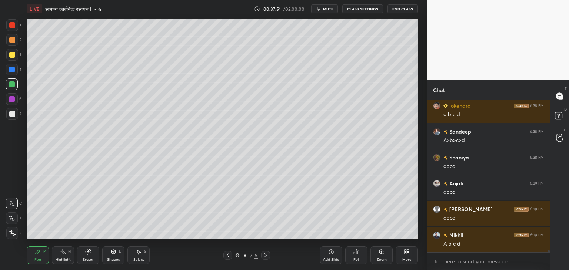
scroll to position [9911, 0]
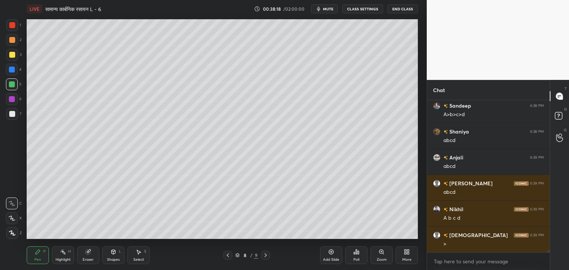
click at [15, 55] on div at bounding box center [12, 55] width 6 height 6
click at [14, 114] on div at bounding box center [12, 114] width 6 height 6
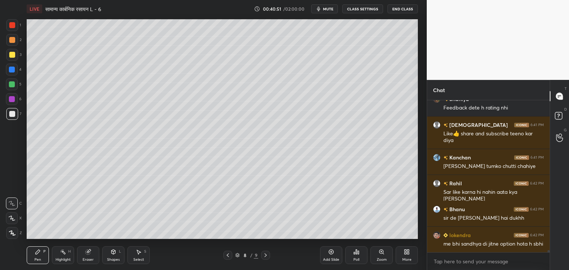
scroll to position [10891, 0]
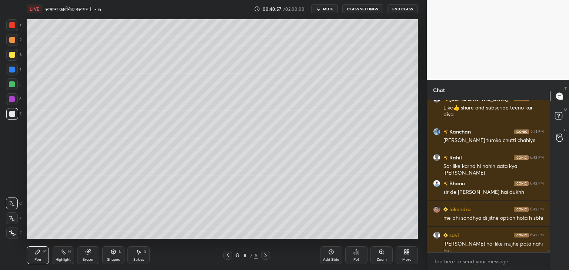
click at [267, 257] on icon at bounding box center [265, 255] width 6 height 6
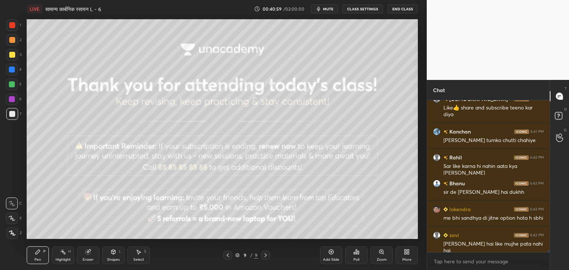
click at [228, 255] on icon at bounding box center [228, 256] width 2 height 4
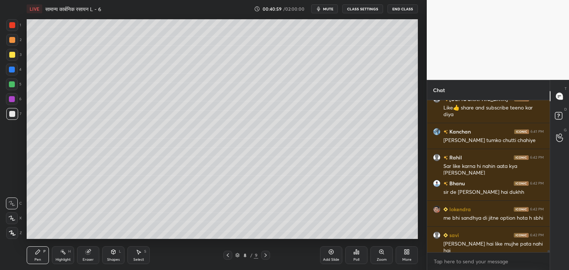
click at [329, 254] on icon at bounding box center [331, 252] width 5 height 5
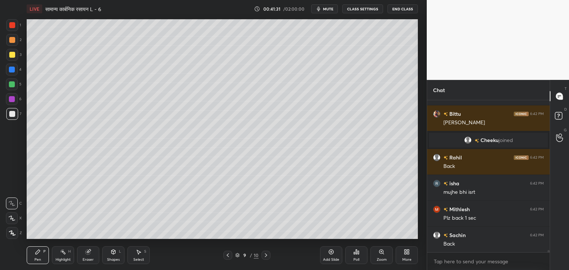
scroll to position [10576, 0]
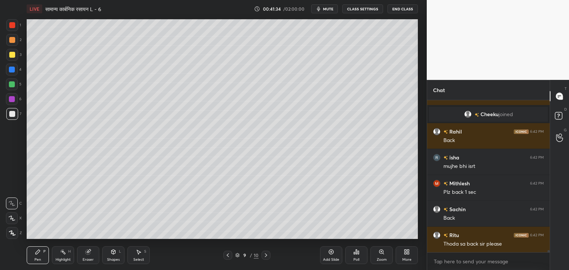
click at [11, 83] on div at bounding box center [12, 84] width 6 height 6
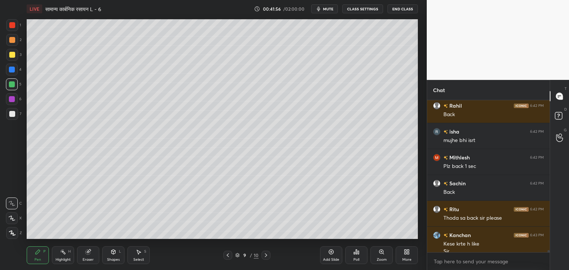
scroll to position [10610, 0]
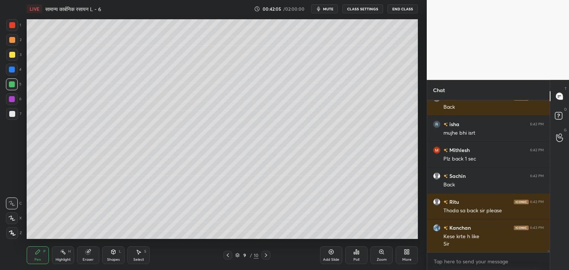
click at [12, 58] on div at bounding box center [12, 55] width 12 height 12
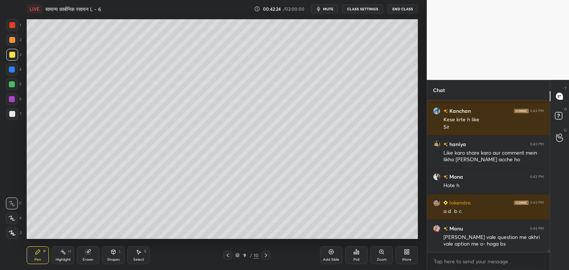
scroll to position [10752, 0]
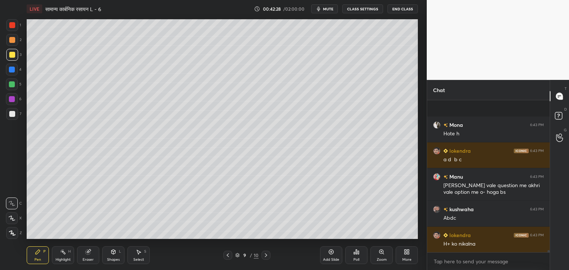
click at [12, 116] on div at bounding box center [12, 114] width 6 height 6
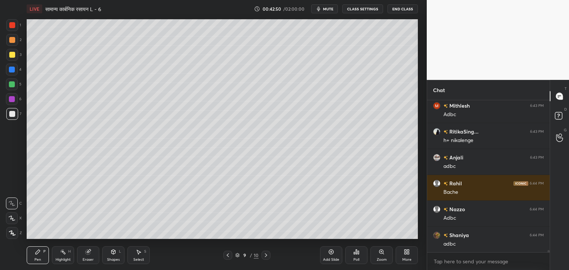
scroll to position [10960, 0]
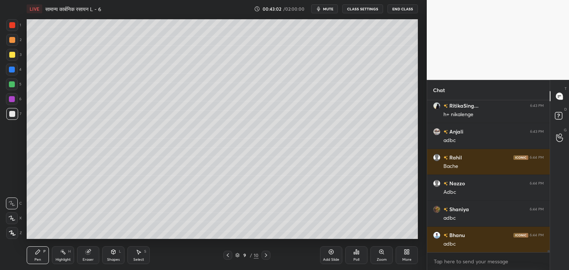
click at [13, 56] on div at bounding box center [12, 55] width 6 height 6
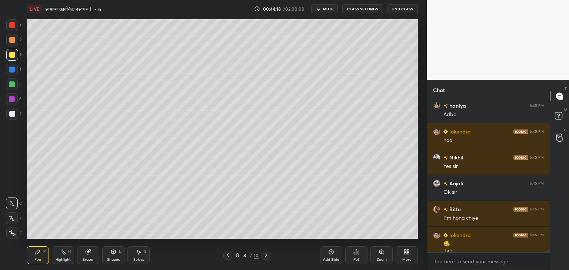
scroll to position [11388, 0]
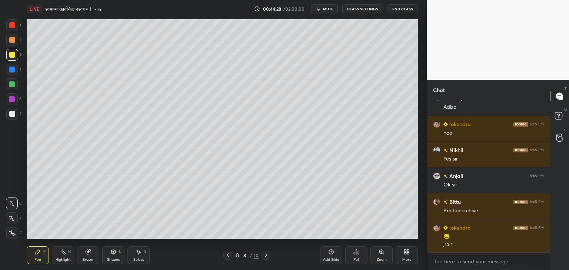
click at [12, 85] on div at bounding box center [12, 84] width 6 height 6
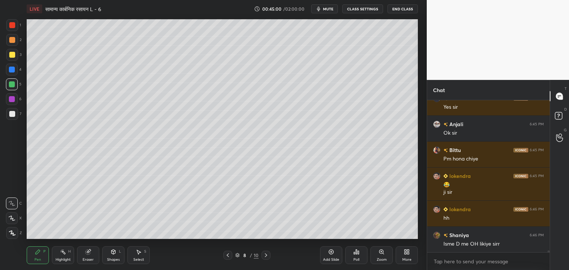
scroll to position [11466, 0]
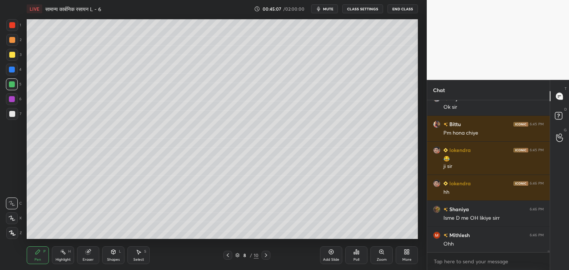
click at [86, 256] on div "Eraser" at bounding box center [88, 256] width 22 height 18
click at [43, 255] on div "Pen P" at bounding box center [38, 256] width 22 height 18
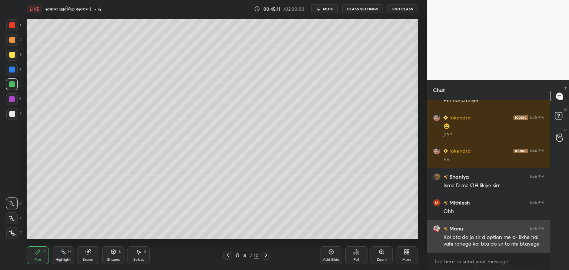
scroll to position [11525, 0]
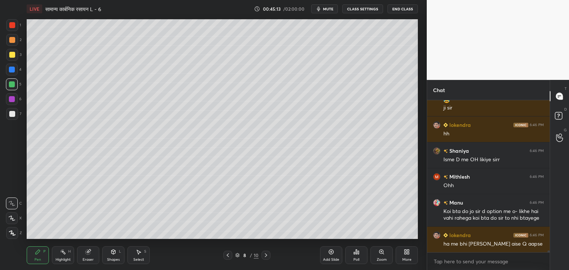
click at [9, 55] on div at bounding box center [12, 55] width 6 height 6
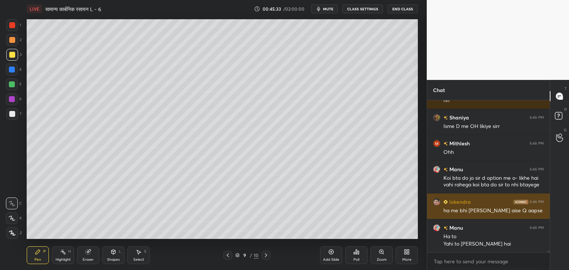
scroll to position [11591, 0]
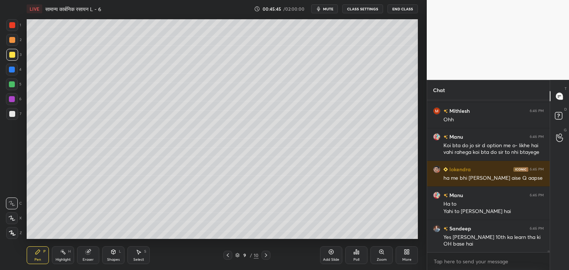
click at [13, 114] on div at bounding box center [12, 114] width 6 height 6
click at [13, 55] on div at bounding box center [12, 55] width 6 height 6
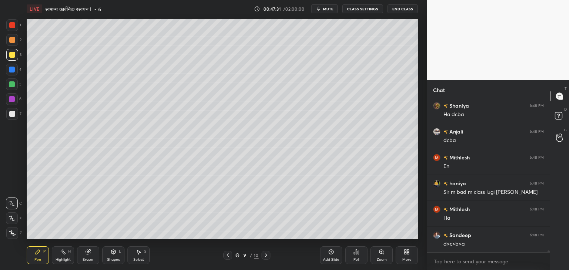
scroll to position [11927, 0]
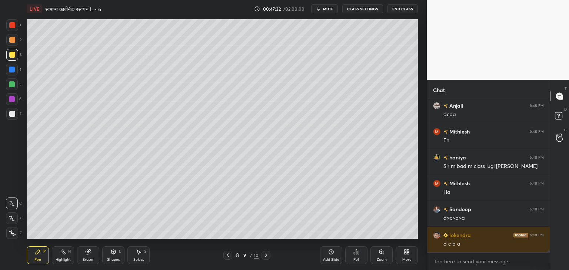
click at [13, 113] on div at bounding box center [12, 114] width 6 height 6
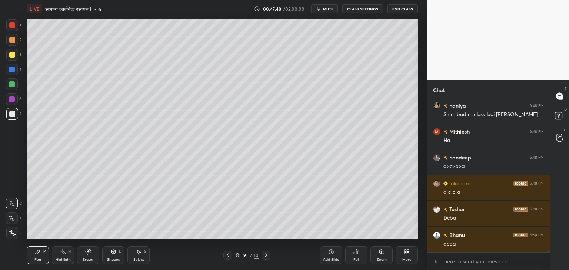
scroll to position [12005, 0]
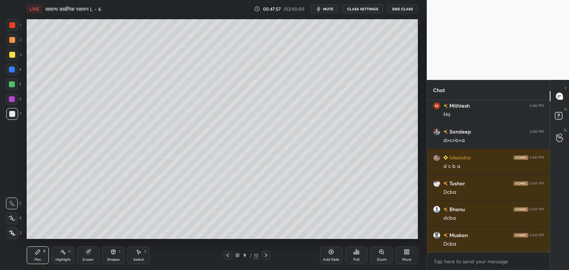
click at [334, 257] on div "Add Slide" at bounding box center [331, 256] width 22 height 18
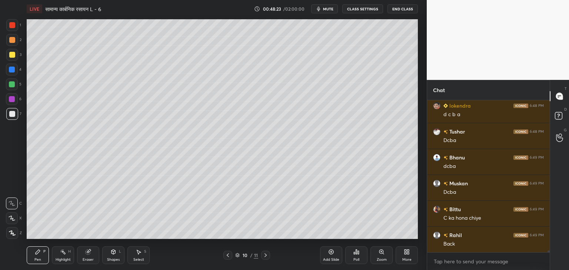
scroll to position [12083, 0]
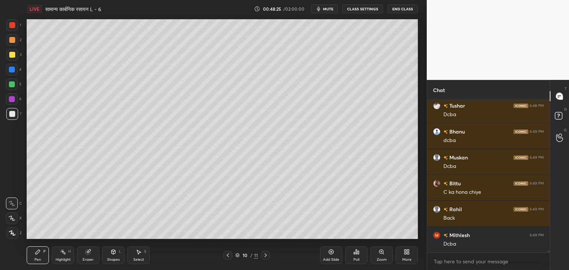
click at [230, 252] on icon at bounding box center [228, 255] width 6 height 6
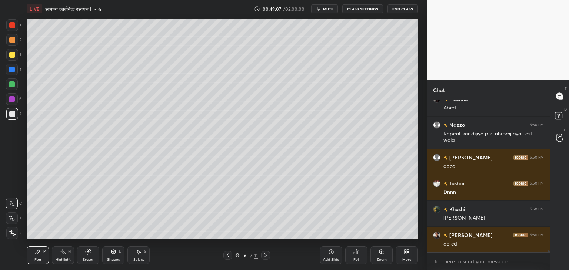
scroll to position [12614, 0]
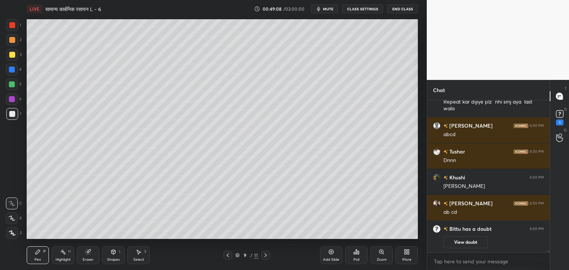
click at [267, 257] on icon at bounding box center [265, 255] width 6 height 6
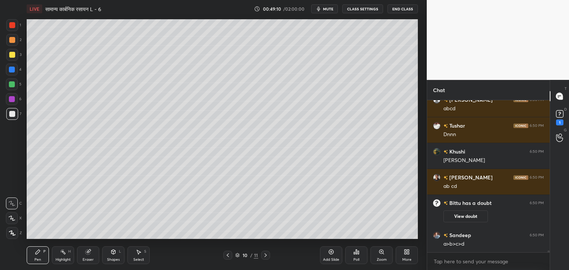
scroll to position [11958, 0]
click at [562, 114] on rect at bounding box center [559, 114] width 7 height 7
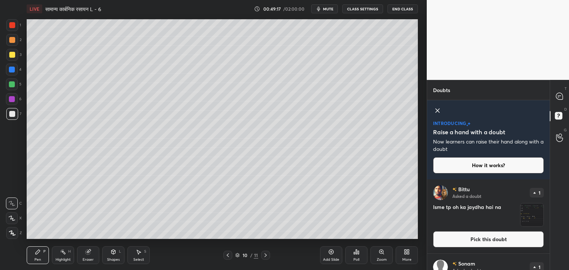
click at [536, 220] on img "grid" at bounding box center [531, 215] width 23 height 23
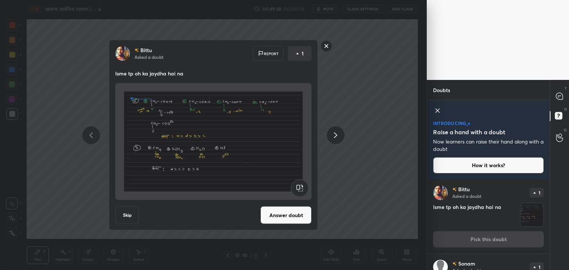
click at [326, 45] on rect at bounding box center [326, 45] width 11 height 11
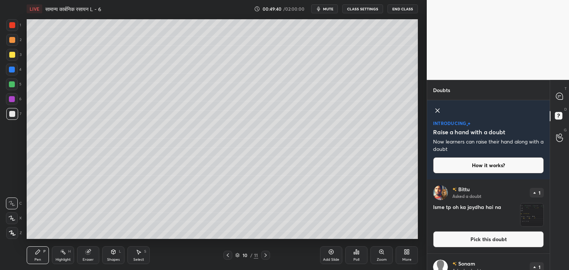
click at [439, 111] on icon at bounding box center [437, 110] width 9 height 9
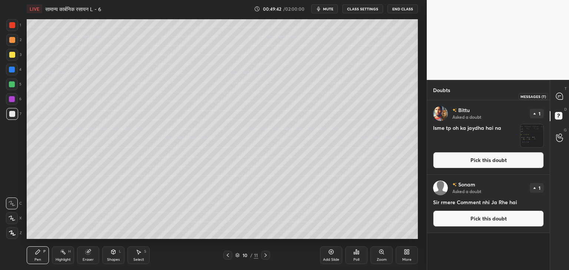
click at [558, 96] on icon at bounding box center [559, 96] width 3 height 0
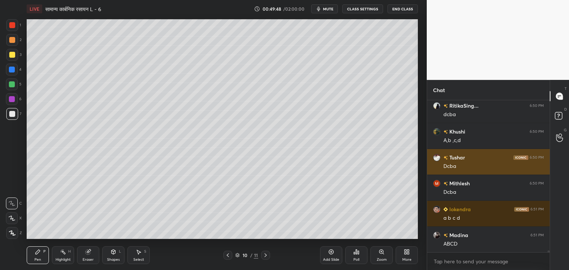
scroll to position [12597, 0]
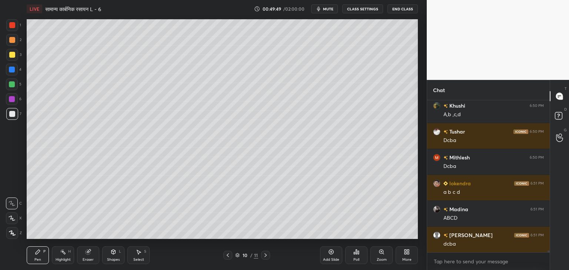
click at [13, 88] on div at bounding box center [12, 84] width 12 height 12
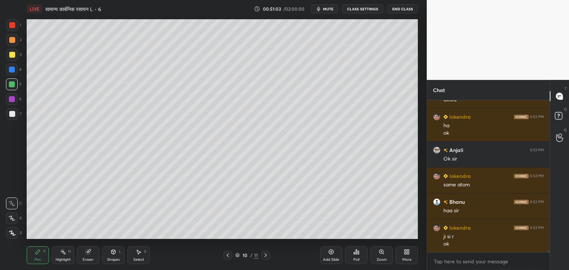
scroll to position [13319, 0]
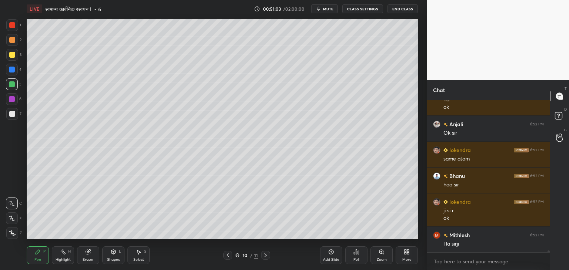
click at [14, 113] on div at bounding box center [12, 114] width 6 height 6
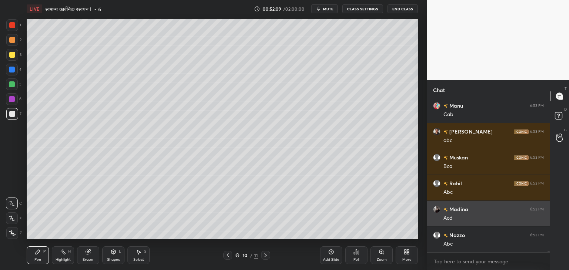
scroll to position [13811, 0]
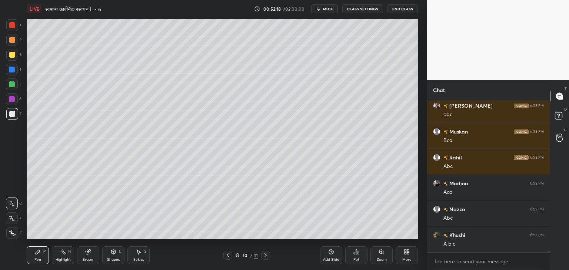
click at [13, 83] on div at bounding box center [12, 84] width 6 height 6
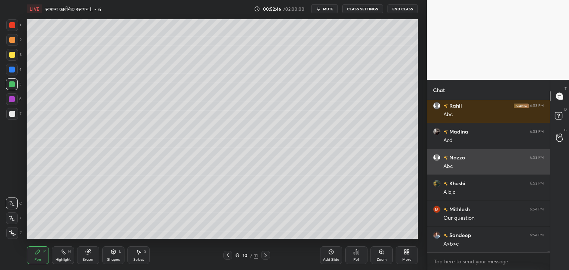
scroll to position [13889, 0]
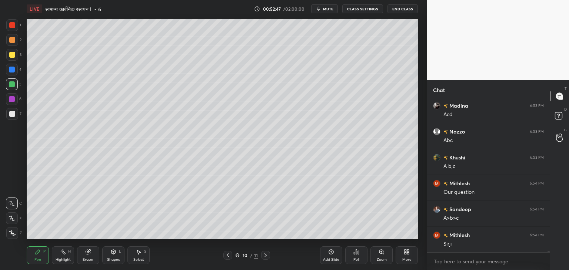
click at [16, 114] on div at bounding box center [12, 114] width 12 height 12
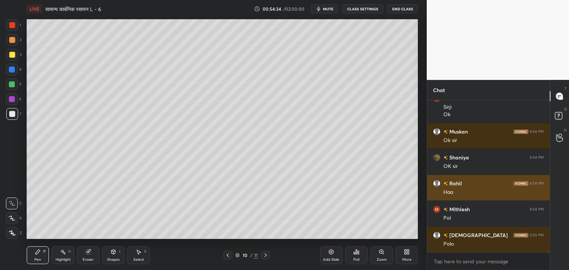
scroll to position [14052, 0]
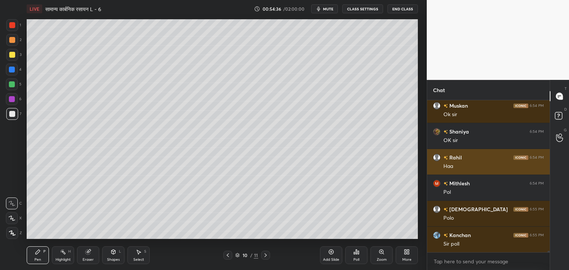
click at [474, 225] on div "[PERSON_NAME] 6:55 PM Polo" at bounding box center [488, 214] width 123 height 26
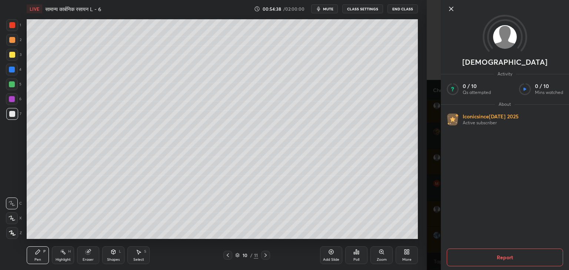
click at [452, 11] on icon at bounding box center [450, 8] width 9 height 9
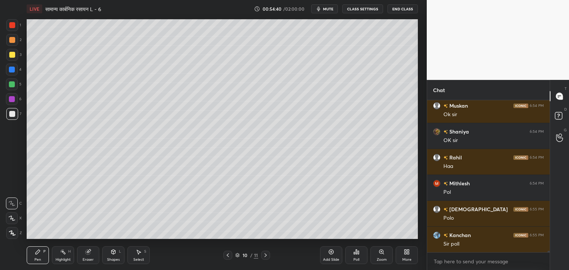
click at [358, 257] on div "Poll" at bounding box center [356, 256] width 22 height 18
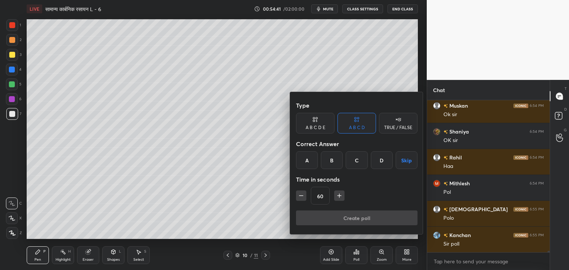
click at [354, 161] on div "C" at bounding box center [356, 160] width 22 height 18
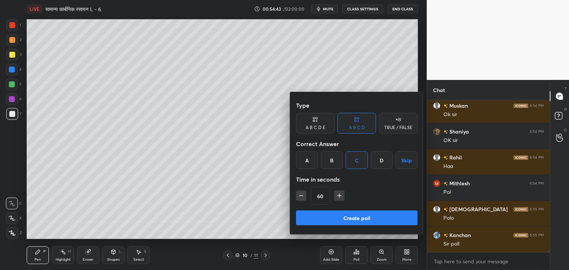
click at [349, 220] on button "Create poll" at bounding box center [356, 218] width 121 height 15
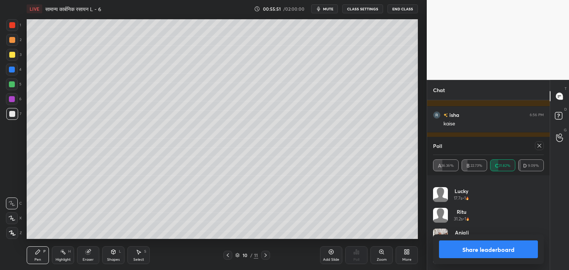
scroll to position [2, 2]
click at [542, 147] on div at bounding box center [539, 145] width 9 height 9
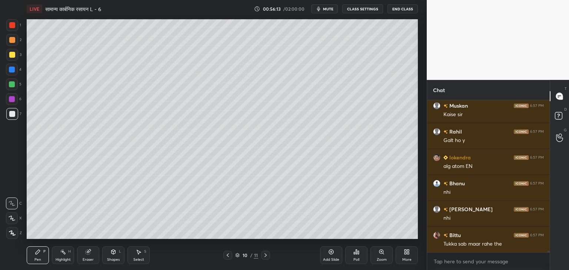
click at [13, 83] on div at bounding box center [12, 84] width 6 height 6
click at [13, 112] on div at bounding box center [12, 114] width 6 height 6
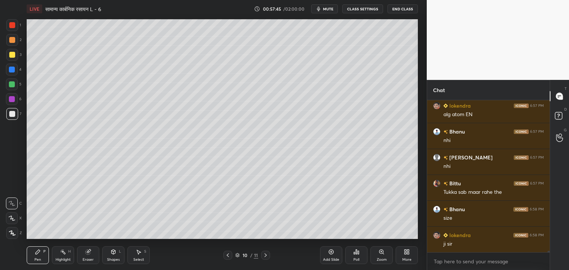
scroll to position [14388, 0]
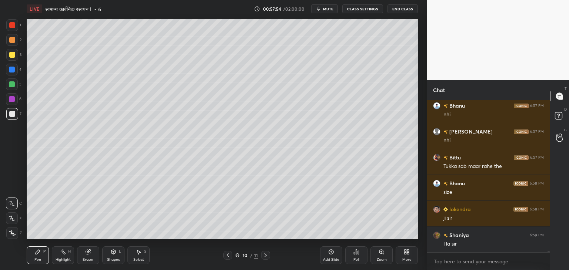
click at [13, 82] on div at bounding box center [12, 84] width 6 height 6
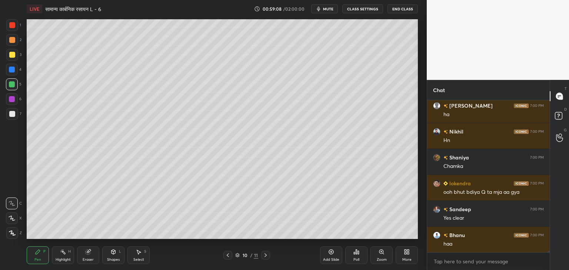
scroll to position [15632, 0]
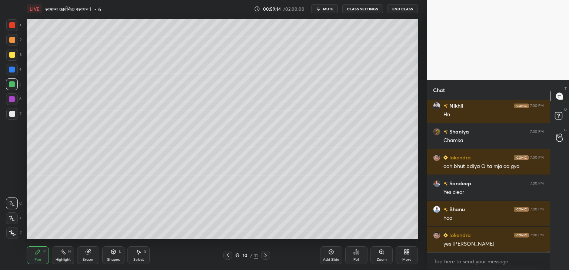
click at [329, 257] on div "Add Slide" at bounding box center [331, 256] width 22 height 18
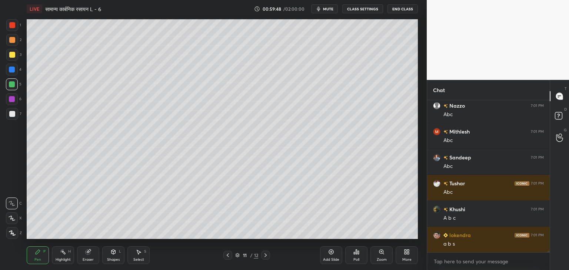
scroll to position [15865, 0]
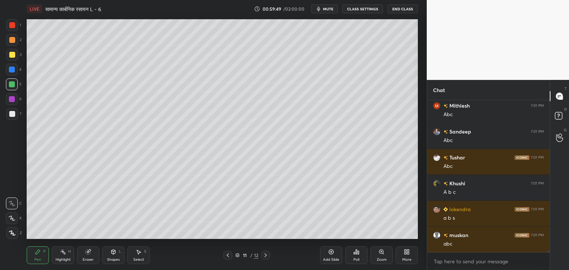
click at [139, 256] on div "Select S" at bounding box center [138, 256] width 22 height 18
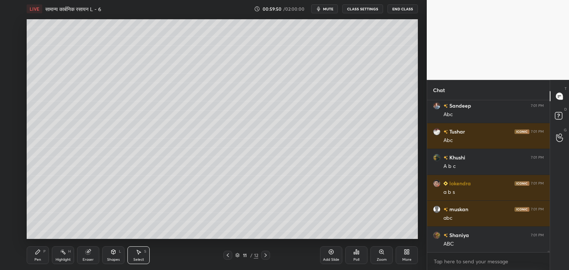
click at [121, 108] on div "0 ° Undo Copy Duplicate Duplicate to new slide Delete" at bounding box center [222, 129] width 391 height 220
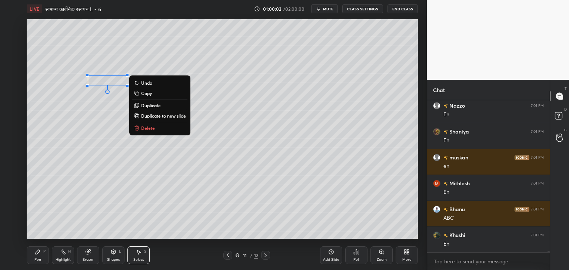
scroll to position [16228, 0]
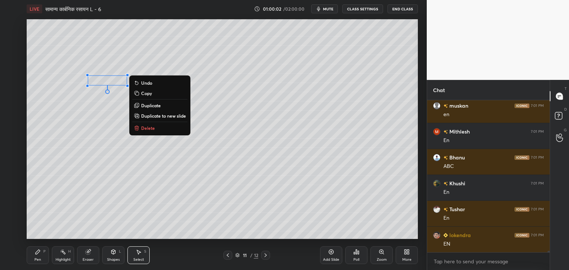
click at [137, 159] on div "0 ° Undo Copy Duplicate Duplicate to new slide Delete" at bounding box center [222, 129] width 391 height 220
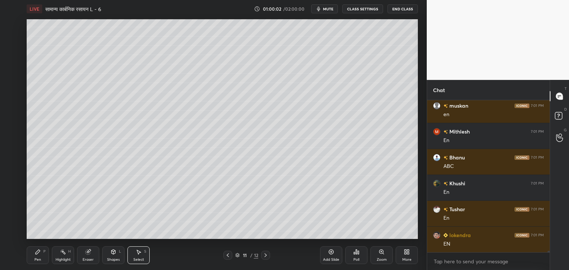
click at [37, 255] on div "Pen P" at bounding box center [38, 256] width 22 height 18
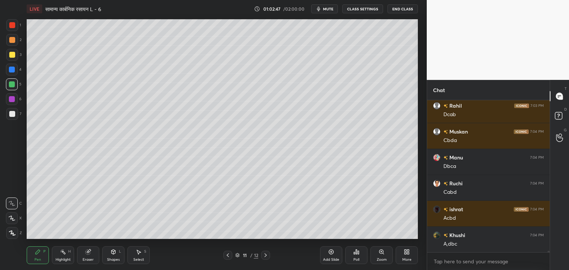
scroll to position [17161, 0]
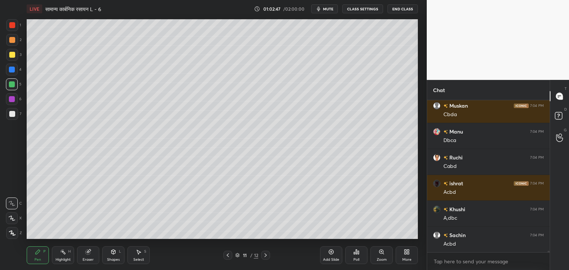
click at [12, 56] on div at bounding box center [12, 55] width 6 height 6
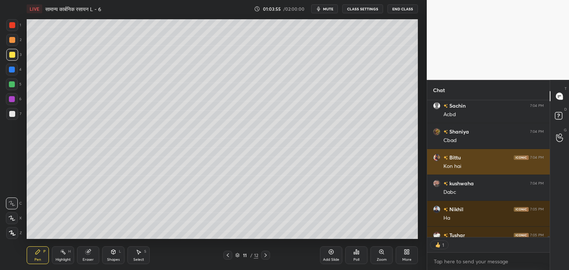
scroll to position [17332, 0]
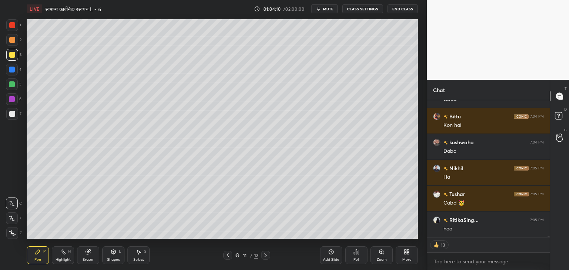
click at [331, 255] on div "Add Slide" at bounding box center [331, 256] width 22 height 18
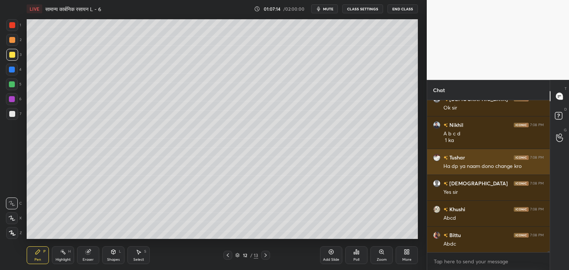
scroll to position [17842, 0]
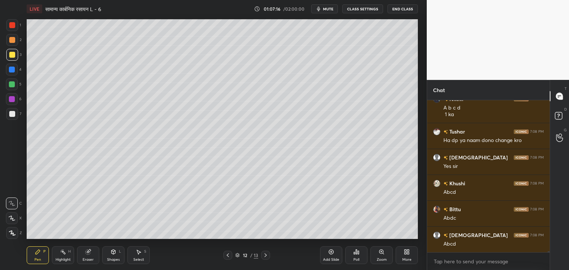
click at [11, 85] on div at bounding box center [12, 84] width 6 height 6
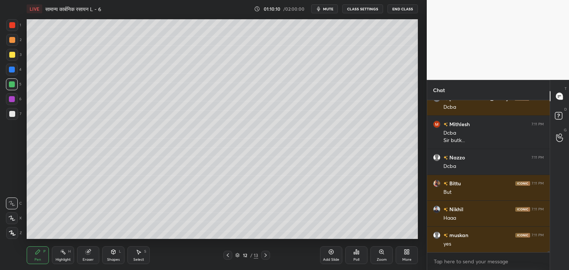
scroll to position [19373, 0]
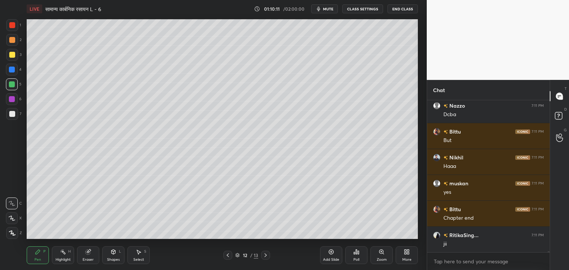
click at [327, 257] on div "Add Slide" at bounding box center [331, 256] width 22 height 18
click at [227, 257] on icon at bounding box center [228, 255] width 6 height 6
click at [268, 258] on icon at bounding box center [265, 255] width 6 height 6
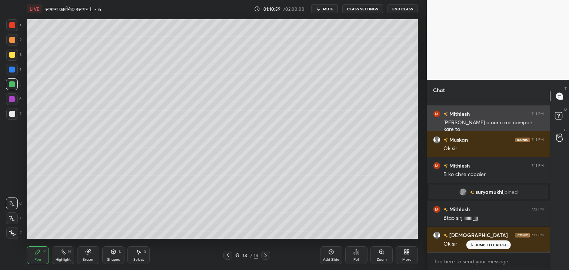
scroll to position [17256, 0]
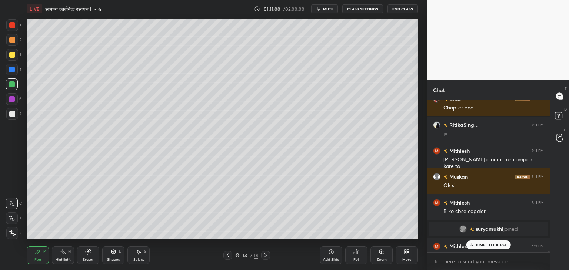
click at [227, 257] on icon at bounding box center [228, 255] width 6 height 6
click at [478, 241] on div "1 NEW MESSAGE" at bounding box center [488, 245] width 44 height 9
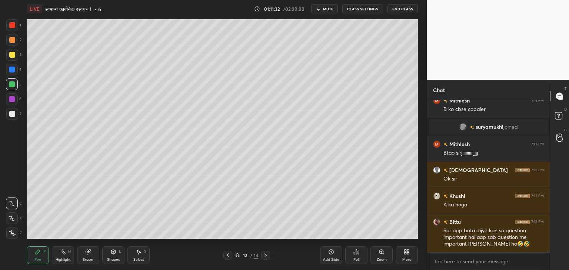
scroll to position [17384, 0]
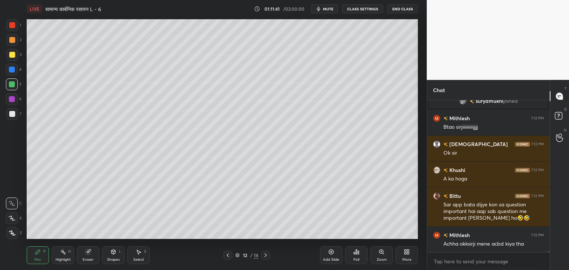
click at [267, 252] on icon at bounding box center [265, 255] width 6 height 6
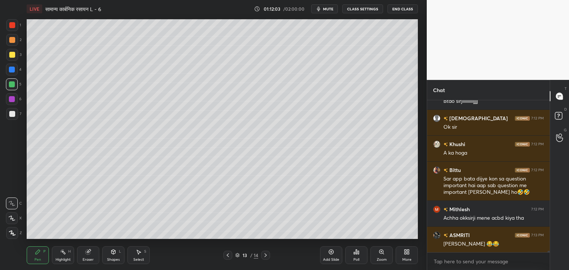
click at [95, 254] on div "Eraser" at bounding box center [88, 256] width 22 height 18
click at [34, 255] on div "Pen P" at bounding box center [38, 256] width 22 height 18
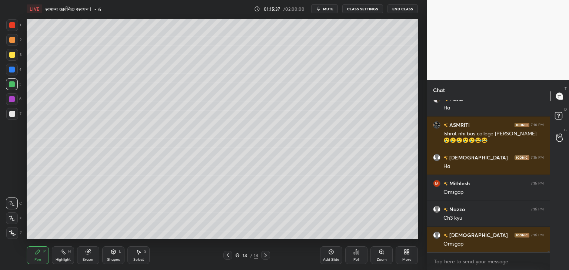
scroll to position [18611, 0]
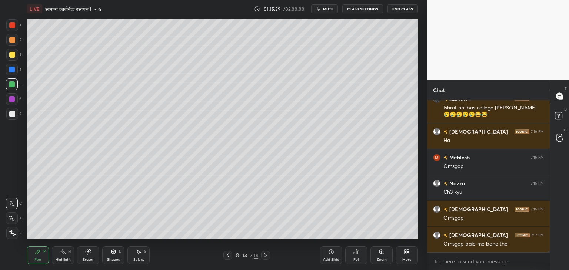
click at [89, 252] on icon at bounding box center [88, 252] width 5 height 5
click at [36, 254] on icon at bounding box center [38, 252] width 4 height 4
click at [14, 84] on div at bounding box center [12, 84] width 6 height 6
click at [94, 252] on div "Eraser" at bounding box center [88, 256] width 22 height 18
click at [41, 254] on div "Pen P" at bounding box center [38, 256] width 22 height 18
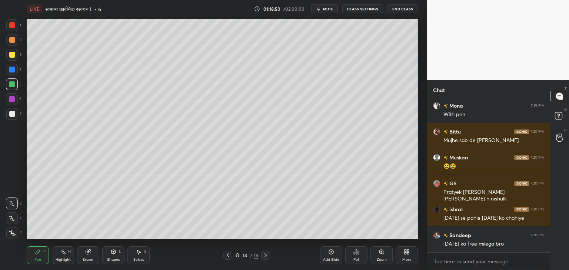
scroll to position [19869, 0]
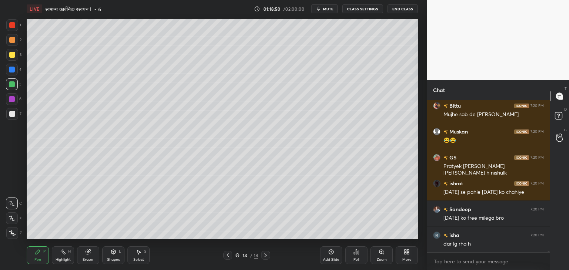
click at [334, 258] on div "Add Slide" at bounding box center [331, 260] width 16 height 4
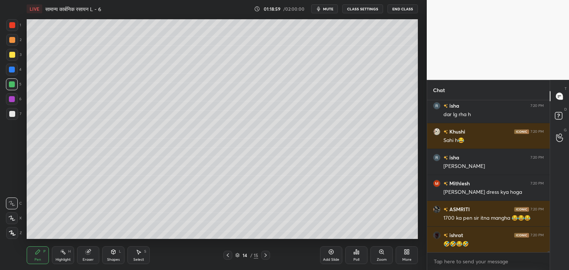
scroll to position [20024, 0]
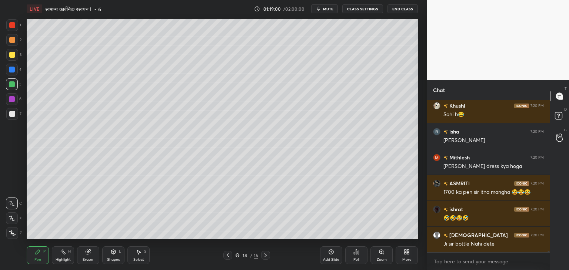
click at [39, 255] on icon at bounding box center [38, 252] width 6 height 6
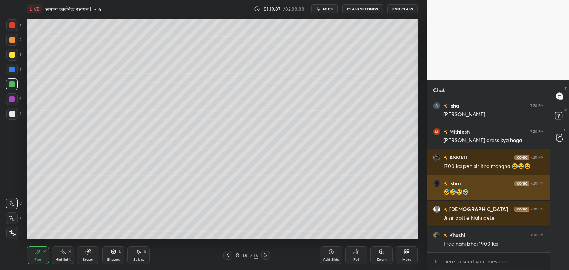
scroll to position [20076, 0]
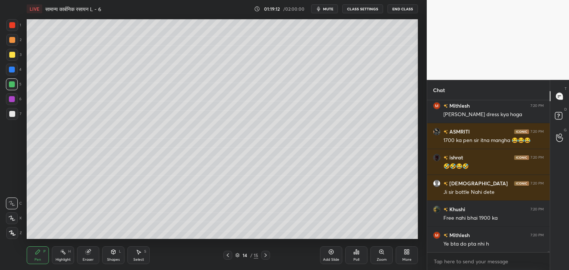
click at [83, 260] on div "Eraser" at bounding box center [88, 260] width 11 height 4
click at [39, 252] on icon at bounding box center [38, 252] width 6 height 6
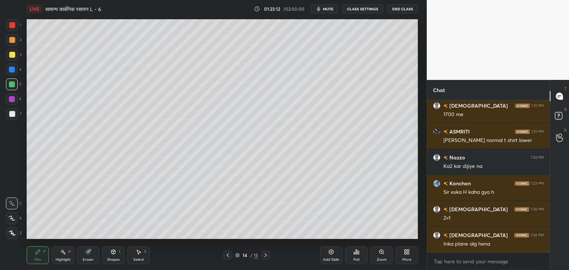
scroll to position [20361, 0]
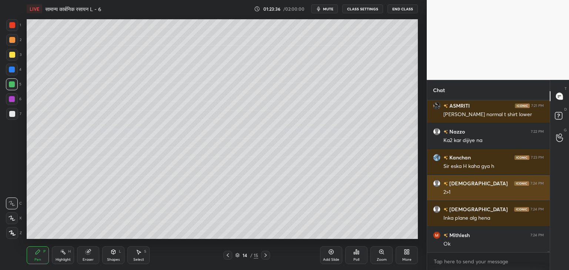
click at [13, 55] on div at bounding box center [12, 55] width 6 height 6
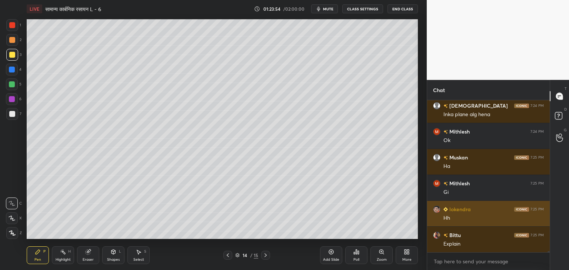
scroll to position [20491, 0]
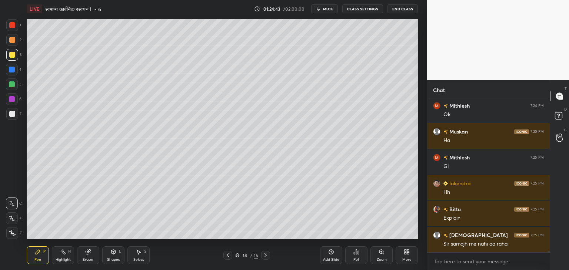
click at [10, 54] on div at bounding box center [12, 55] width 6 height 6
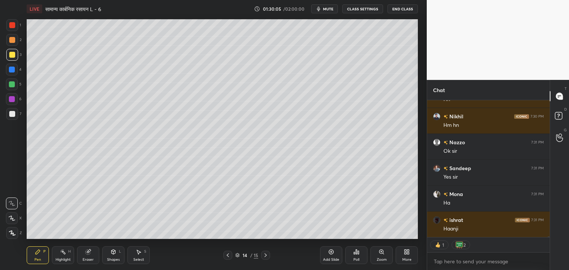
scroll to position [20529, 0]
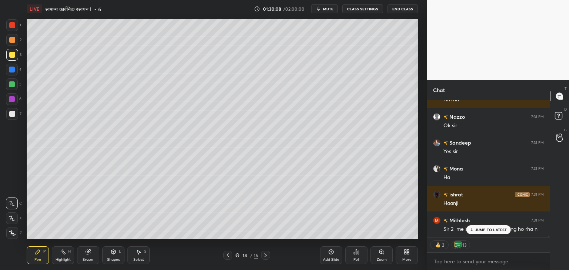
click at [491, 232] on div "JUMP TO LATEST" at bounding box center [488, 229] width 44 height 9
click at [491, 232] on div "Sir 2 me bhi hidrogen bonding ho rha n" at bounding box center [493, 229] width 100 height 7
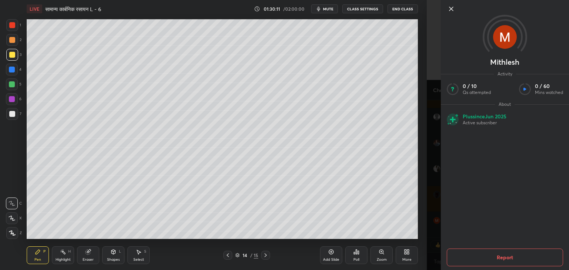
click at [449, 8] on icon at bounding box center [451, 9] width 4 height 4
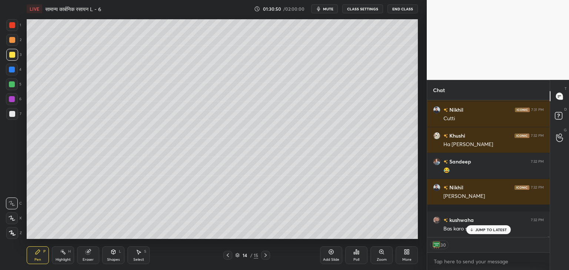
scroll to position [20976, 0]
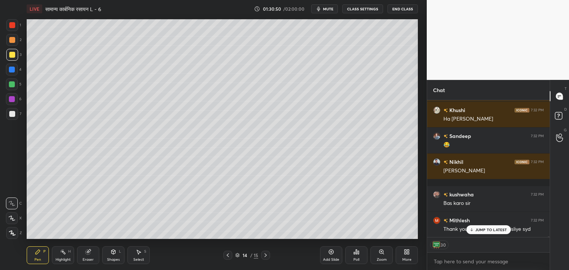
click at [333, 258] on div "Add Slide" at bounding box center [331, 260] width 16 height 4
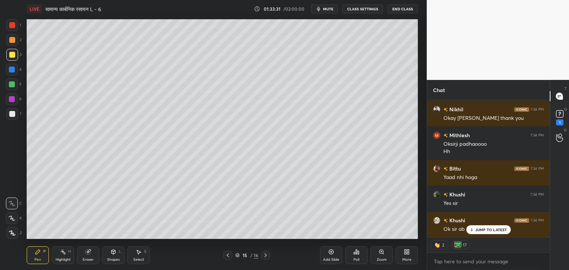
scroll to position [21380, 0]
click at [324, 259] on div "Add Slide" at bounding box center [331, 260] width 16 height 4
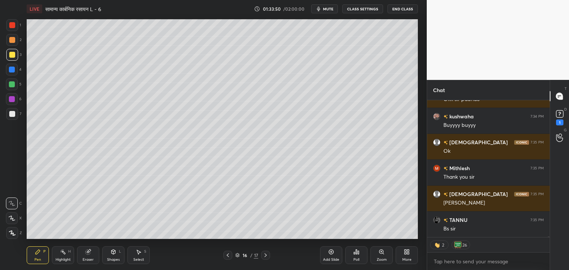
scroll to position [21561, 0]
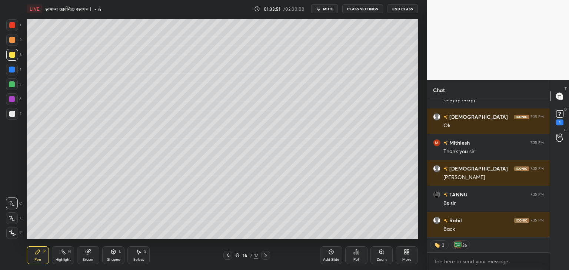
click at [111, 251] on icon at bounding box center [113, 251] width 4 height 1
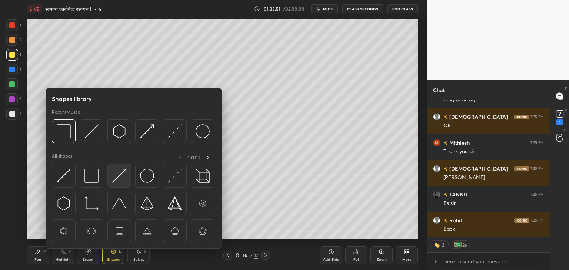
scroll to position [21587, 0]
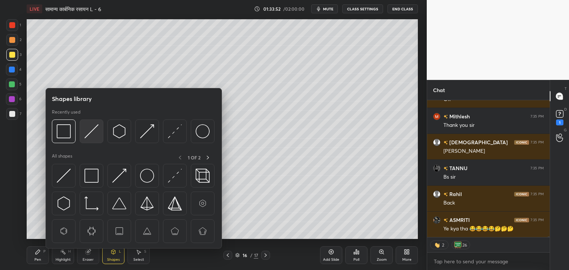
click at [94, 133] on img at bounding box center [91, 131] width 14 height 14
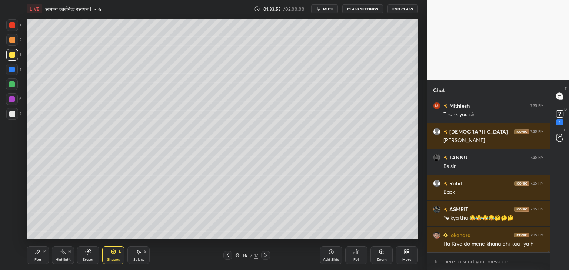
scroll to position [21624, 0]
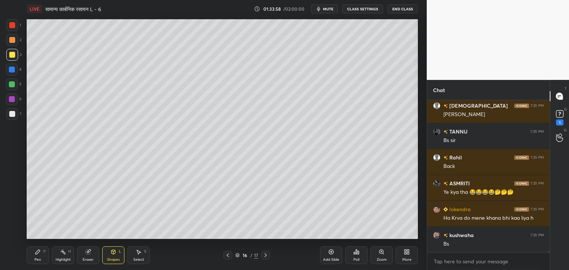
click at [37, 256] on div "Pen P" at bounding box center [38, 256] width 22 height 18
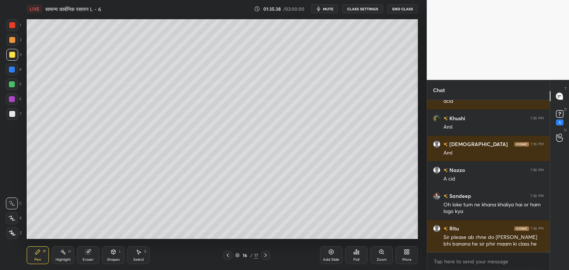
scroll to position [21929, 0]
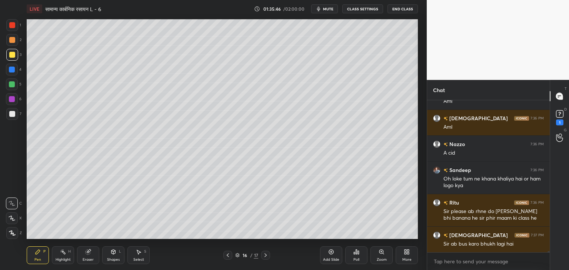
click at [15, 83] on div at bounding box center [12, 84] width 12 height 12
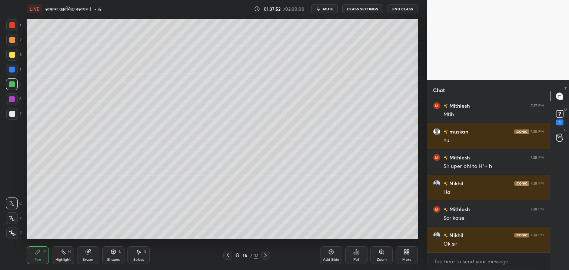
scroll to position [22221, 0]
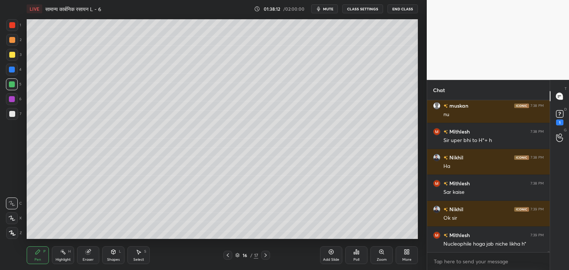
click at [117, 254] on div "Shapes L" at bounding box center [113, 256] width 22 height 18
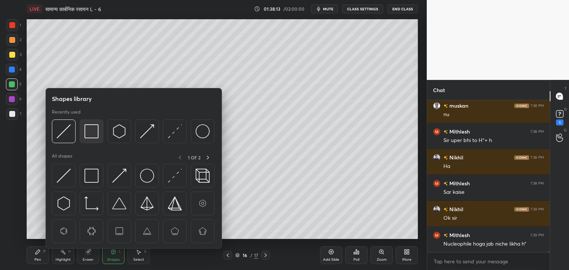
click at [93, 137] on img at bounding box center [91, 131] width 14 height 14
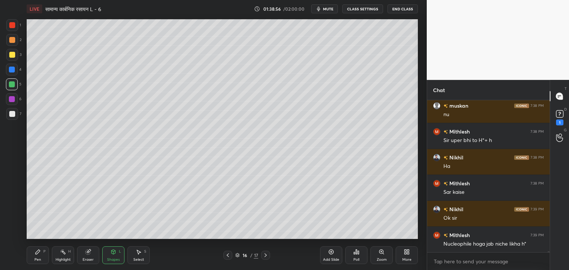
click at [338, 258] on div "Add Slide" at bounding box center [331, 260] width 16 height 4
click at [39, 261] on div "Pen" at bounding box center [37, 260] width 7 height 4
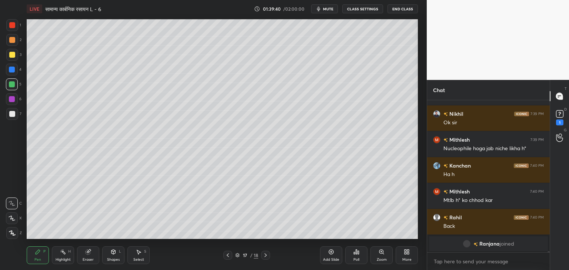
scroll to position [21578, 0]
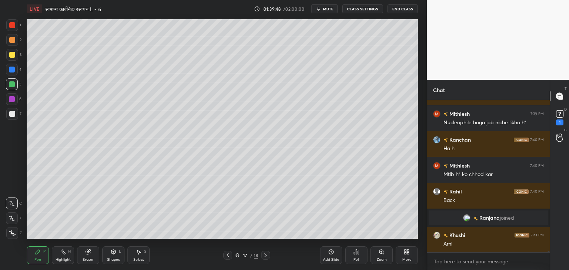
click at [114, 254] on icon at bounding box center [113, 252] width 4 height 4
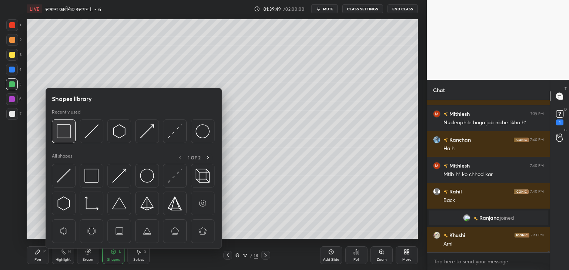
click at [61, 130] on img at bounding box center [64, 131] width 14 height 14
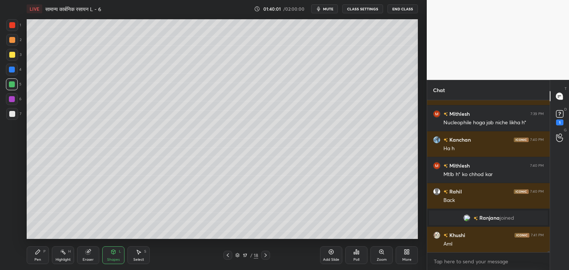
click at [38, 258] on div "Pen" at bounding box center [37, 260] width 7 height 4
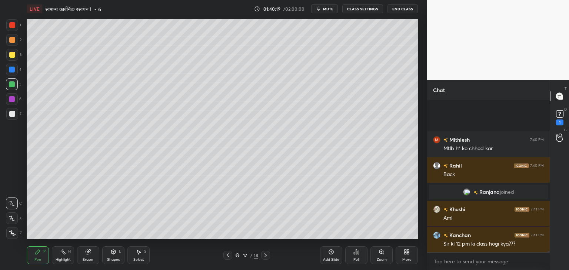
scroll to position [21669, 0]
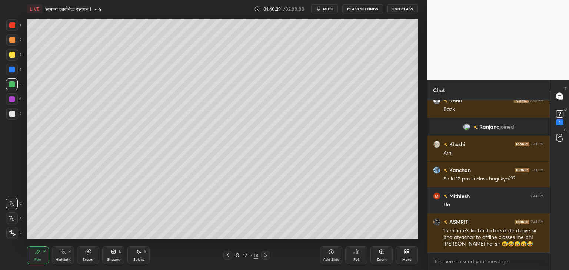
click at [134, 254] on div "Select S" at bounding box center [138, 256] width 22 height 18
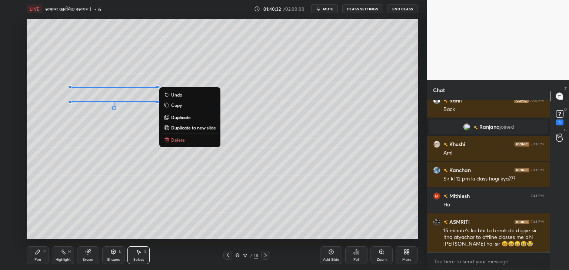
click at [138, 158] on div "0 ° Undo Copy Duplicate Duplicate to new slide Delete" at bounding box center [222, 129] width 391 height 220
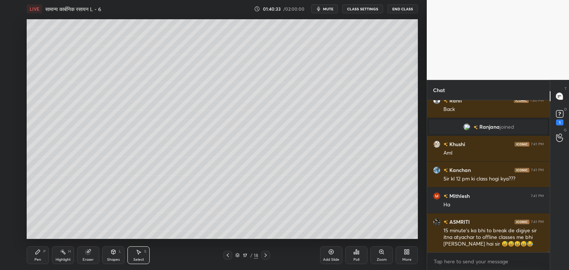
click at [38, 261] on div "Pen" at bounding box center [37, 260] width 7 height 4
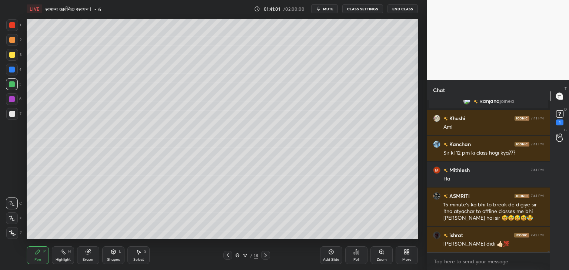
scroll to position [21721, 0]
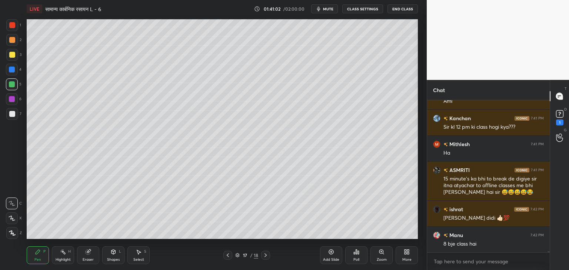
click at [14, 116] on div at bounding box center [12, 114] width 6 height 6
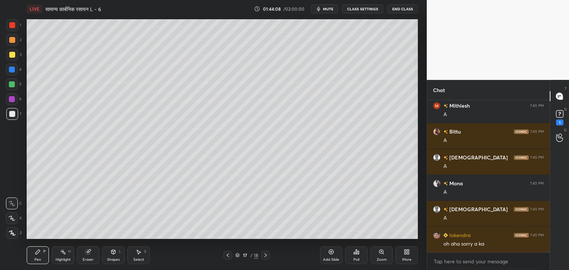
scroll to position [22496, 0]
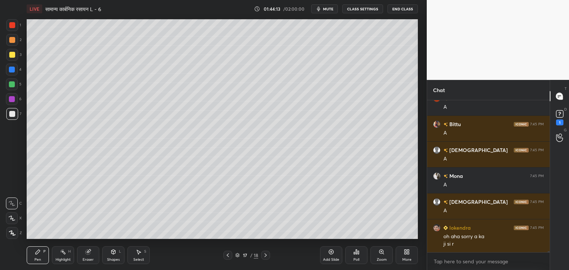
click at [333, 254] on icon at bounding box center [331, 252] width 6 height 6
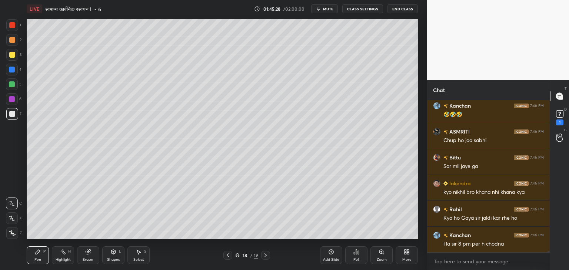
scroll to position [22911, 0]
click at [9, 54] on div at bounding box center [12, 55] width 6 height 6
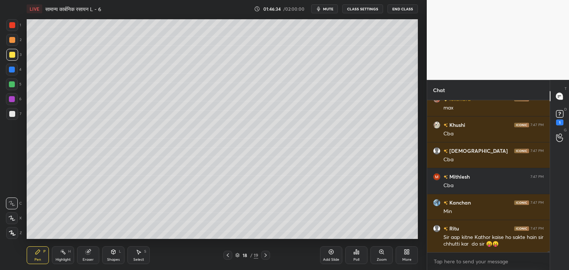
scroll to position [23254, 0]
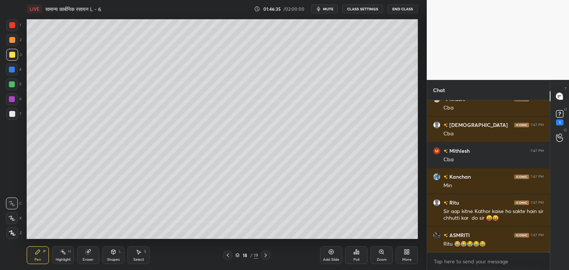
click at [118, 255] on div "Shapes L" at bounding box center [113, 256] width 22 height 18
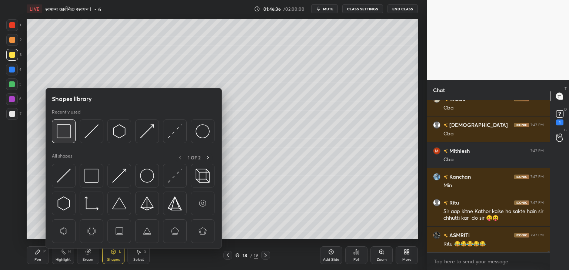
click at [57, 126] on img at bounding box center [64, 131] width 14 height 14
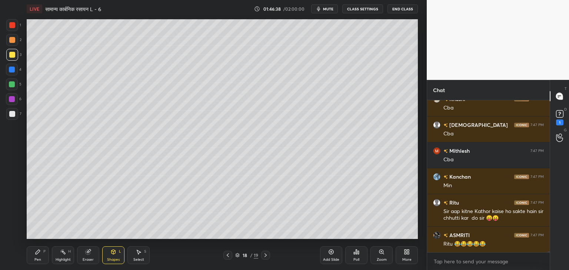
click at [37, 258] on div "Pen" at bounding box center [37, 260] width 7 height 4
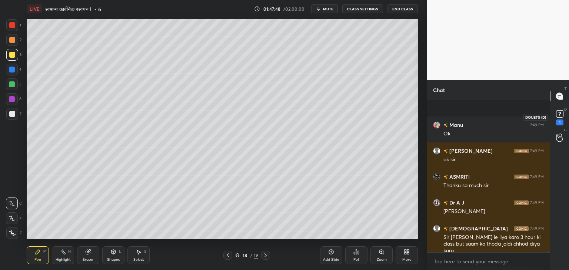
scroll to position [24071, 0]
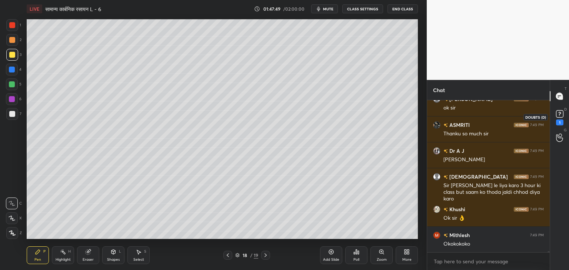
click at [558, 114] on rect at bounding box center [559, 114] width 7 height 7
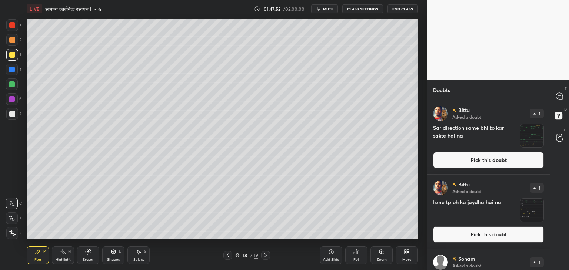
click at [536, 134] on img "grid" at bounding box center [531, 135] width 23 height 23
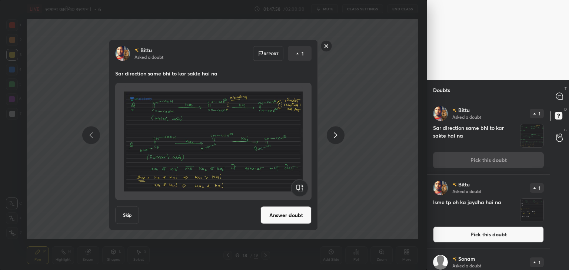
click at [267, 214] on button "Answer doubt" at bounding box center [285, 216] width 51 height 18
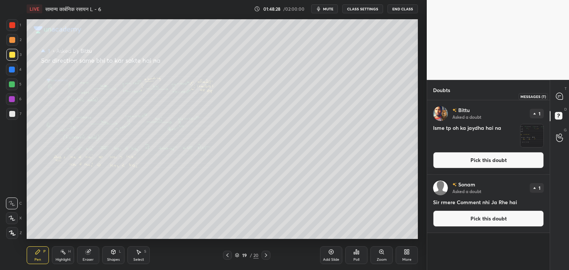
click at [557, 98] on icon at bounding box center [559, 96] width 7 height 7
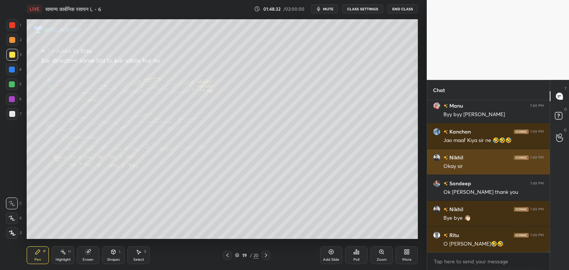
scroll to position [24585, 0]
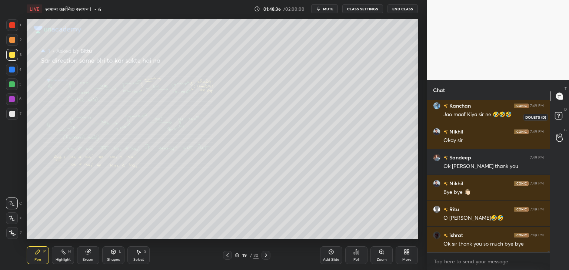
click at [560, 118] on rect at bounding box center [558, 116] width 7 height 7
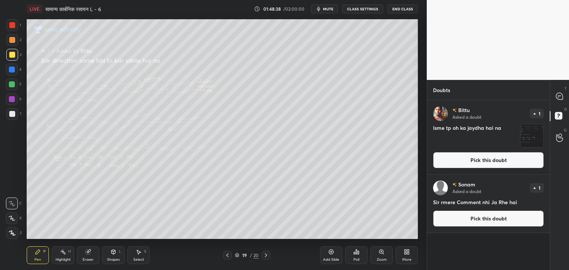
click at [529, 136] on img "grid" at bounding box center [531, 135] width 23 height 23
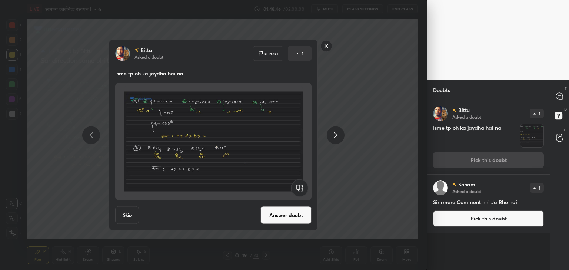
click at [298, 212] on button "Answer doubt" at bounding box center [285, 216] width 51 height 18
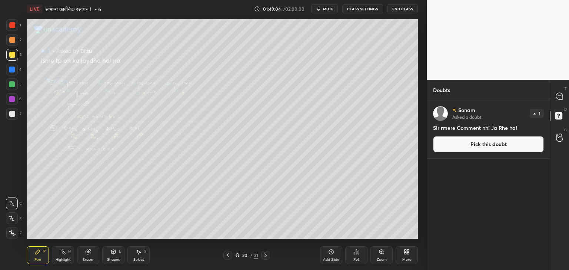
click at [484, 143] on button "Pick this doubt" at bounding box center [488, 144] width 111 height 16
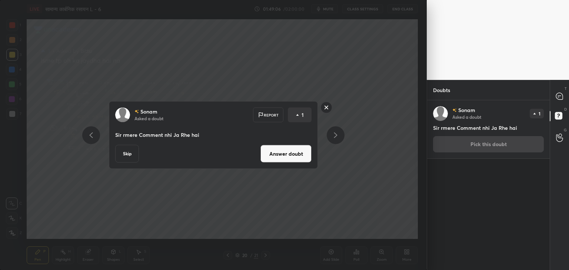
click at [128, 153] on button "Skip" at bounding box center [127, 154] width 24 height 18
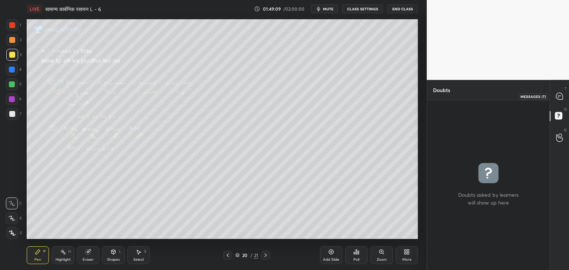
click at [558, 97] on icon at bounding box center [558, 97] width 1 height 0
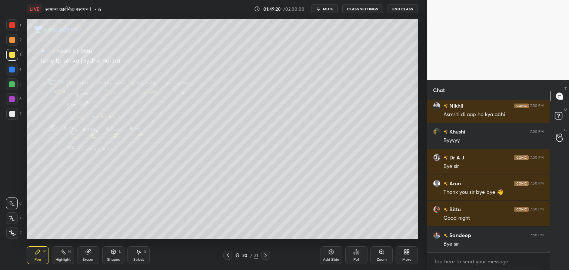
scroll to position [24891, 0]
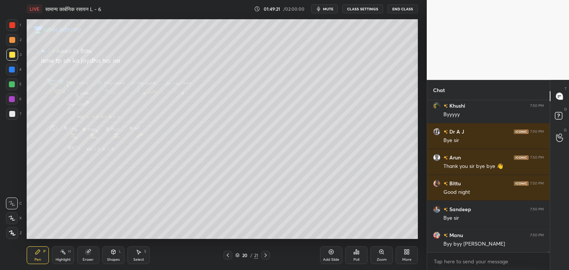
click at [402, 10] on button "End Class" at bounding box center [402, 8] width 30 height 9
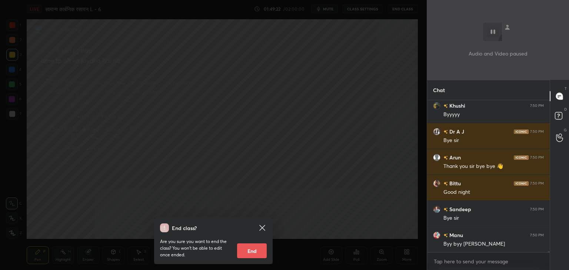
click at [257, 248] on button "End" at bounding box center [252, 251] width 30 height 15
type textarea "x"
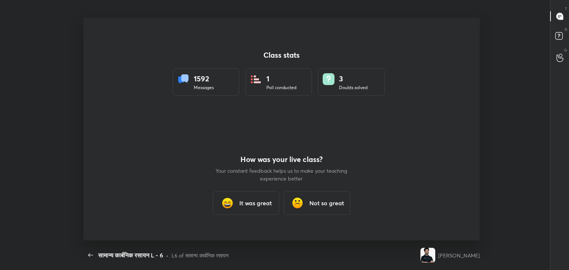
scroll to position [36795, 36456]
click at [252, 201] on h3 "It was great" at bounding box center [255, 203] width 33 height 9
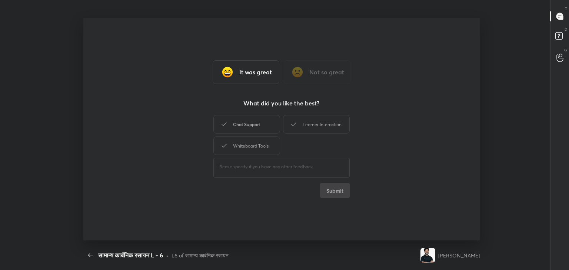
click at [238, 125] on div "Chat Support" at bounding box center [246, 124] width 67 height 19
click at [241, 144] on div "Whiteboard Tools" at bounding box center [246, 146] width 67 height 19
click at [315, 125] on div "Learner Interaction" at bounding box center [316, 124] width 67 height 19
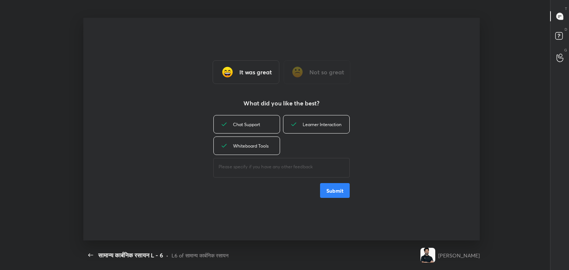
click at [339, 195] on button "Submit" at bounding box center [335, 190] width 30 height 15
